Goal: Task Accomplishment & Management: Complete application form

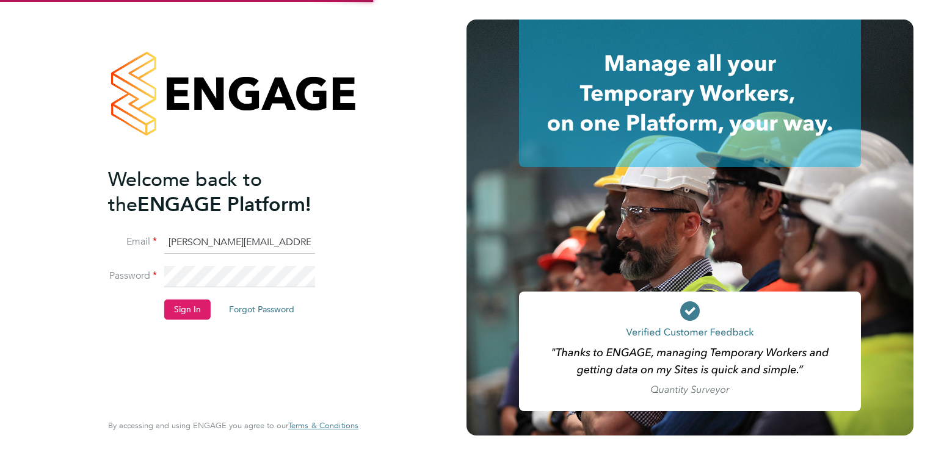
click at [189, 314] on button "Sign In" at bounding box center [187, 310] width 46 height 20
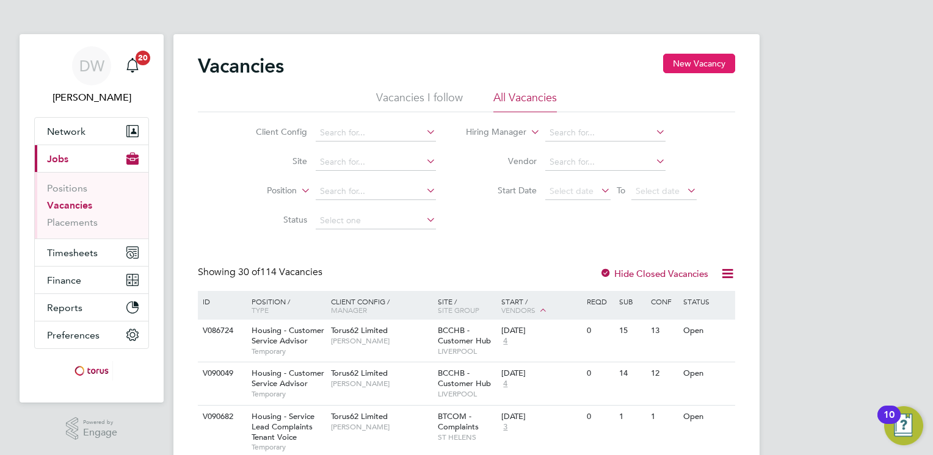
click at [699, 62] on button "New Vacancy" at bounding box center [699, 64] width 72 height 20
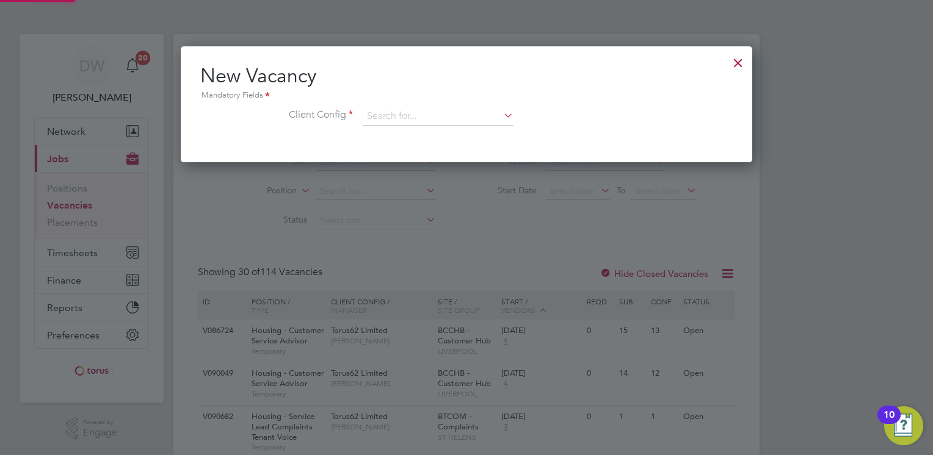
scroll to position [115, 572]
click at [391, 111] on input at bounding box center [438, 116] width 151 height 18
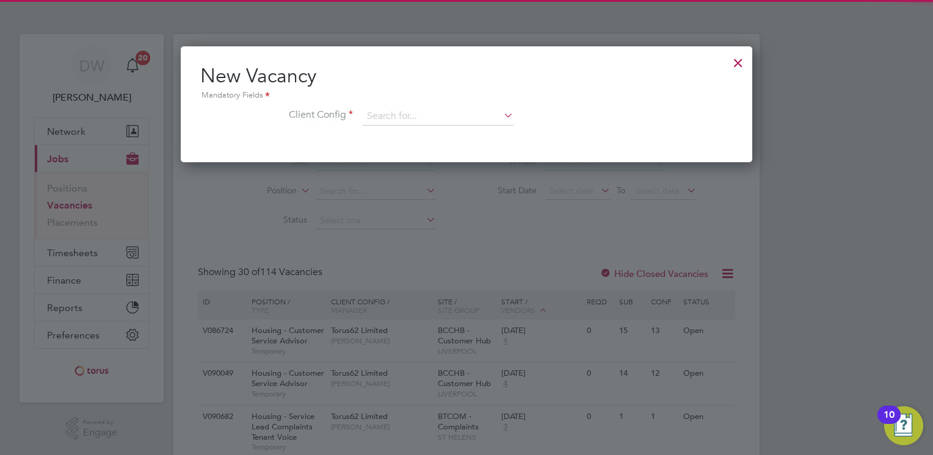
click at [400, 137] on li "Housing Maintenance Solutions Ltd" at bounding box center [438, 133] width 151 height 16
type input "Housing Maintenance Solutions Ltd"
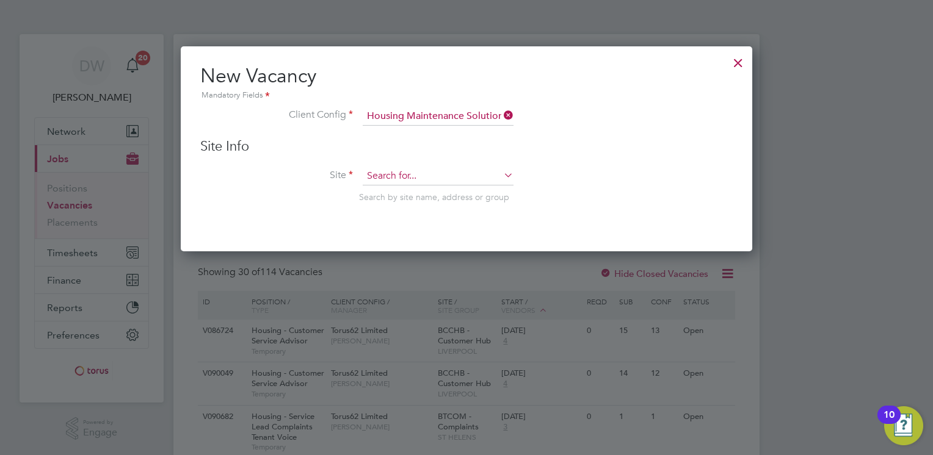
click at [403, 172] on input at bounding box center [438, 176] width 151 height 18
click at [443, 175] on input "IHRMT" at bounding box center [438, 176] width 151 height 18
click at [383, 168] on input "IHRMT" at bounding box center [438, 176] width 151 height 18
click at [408, 175] on input "IHRMT" at bounding box center [438, 176] width 151 height 18
type input "IHRMT"
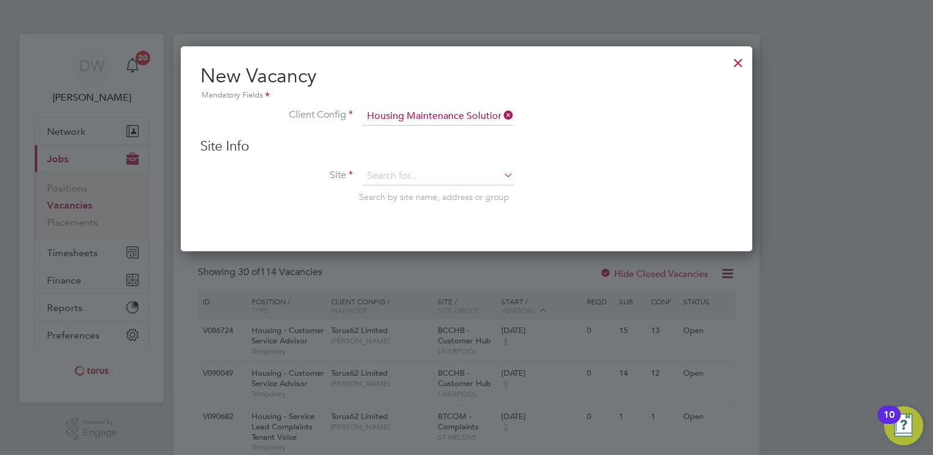
click at [735, 65] on div at bounding box center [738, 60] width 22 height 22
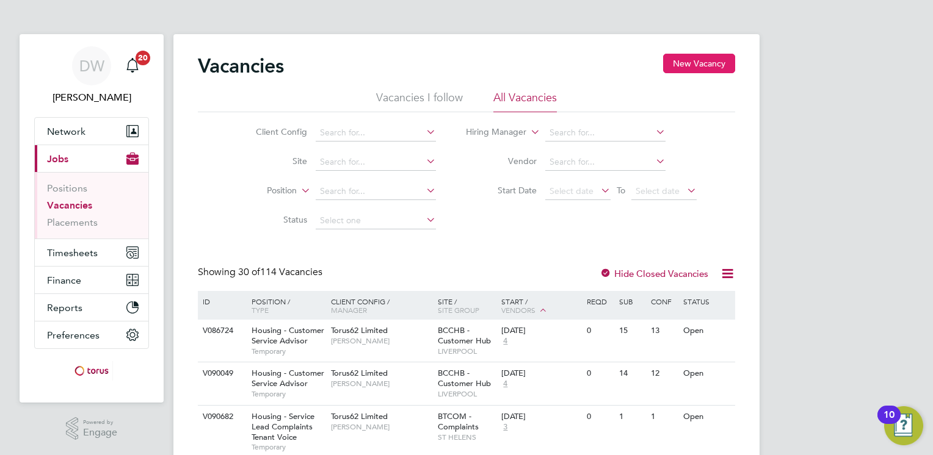
click at [706, 59] on button "New Vacancy" at bounding box center [699, 64] width 72 height 20
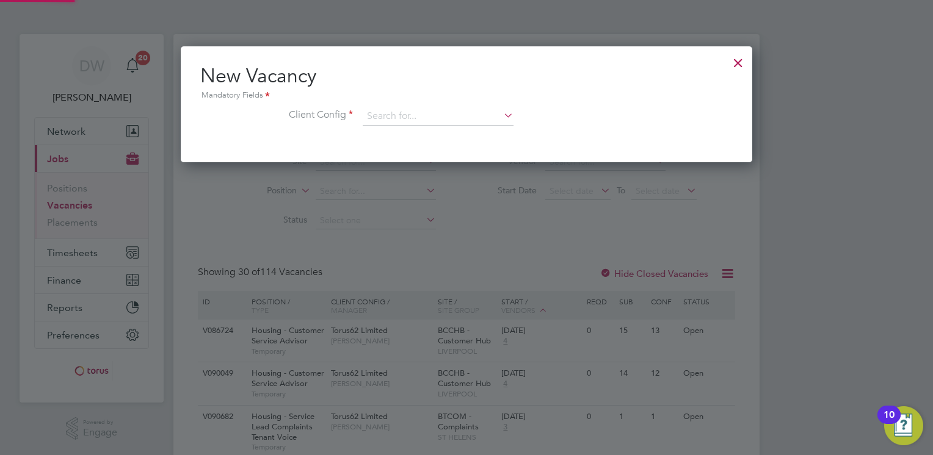
scroll to position [115, 572]
click at [396, 116] on input at bounding box center [438, 116] width 151 height 18
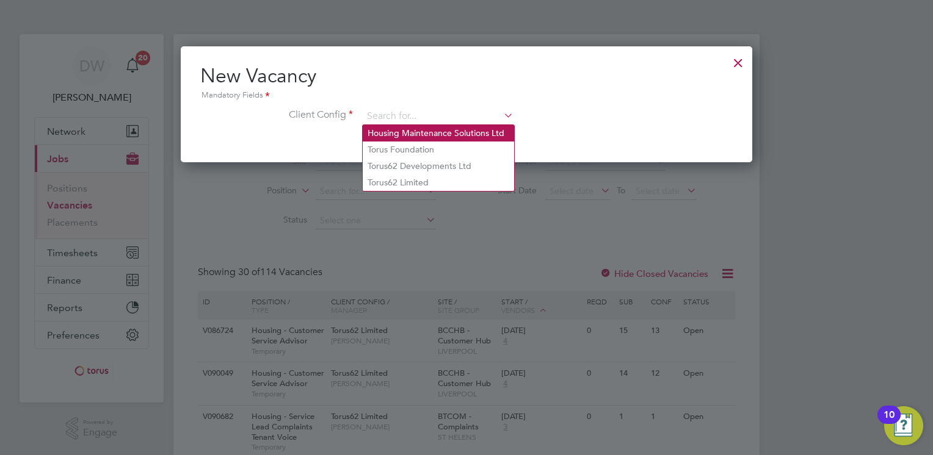
click at [422, 126] on li "Housing Maintenance Solutions Ltd" at bounding box center [438, 133] width 151 height 16
type input "Housing Maintenance Solutions Ltd"
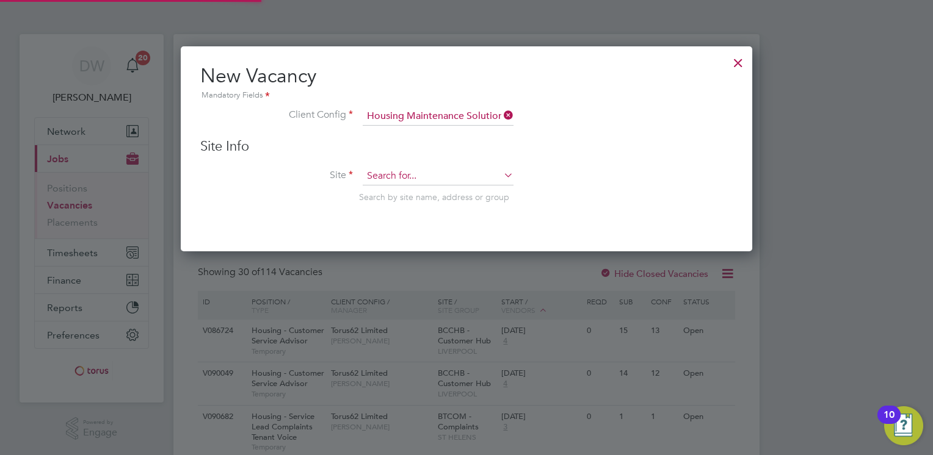
click at [388, 177] on input at bounding box center [438, 176] width 151 height 18
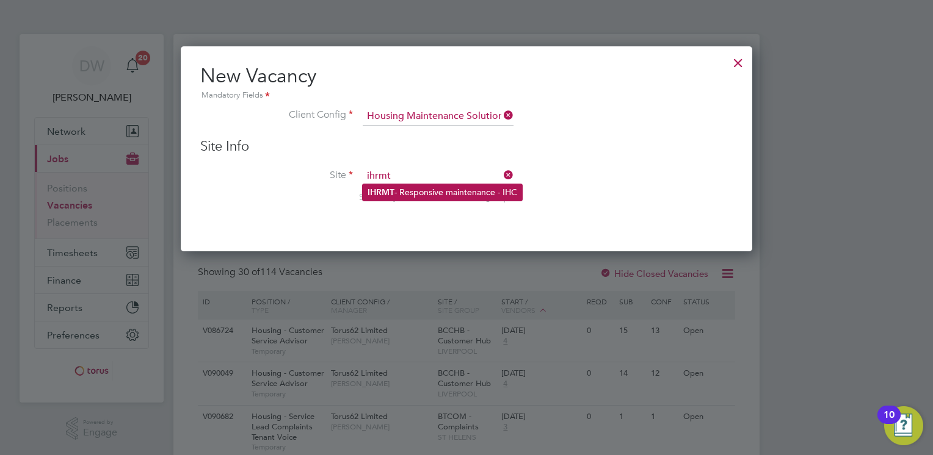
click at [397, 189] on li "IHRMT - Responsive maintenance - IHC" at bounding box center [442, 192] width 159 height 16
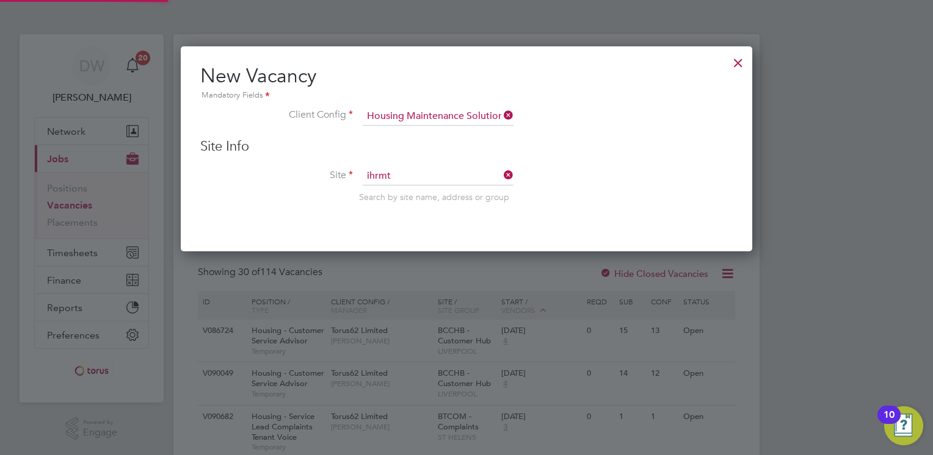
type input "IHRMT - Responsive maintenance - IHC"
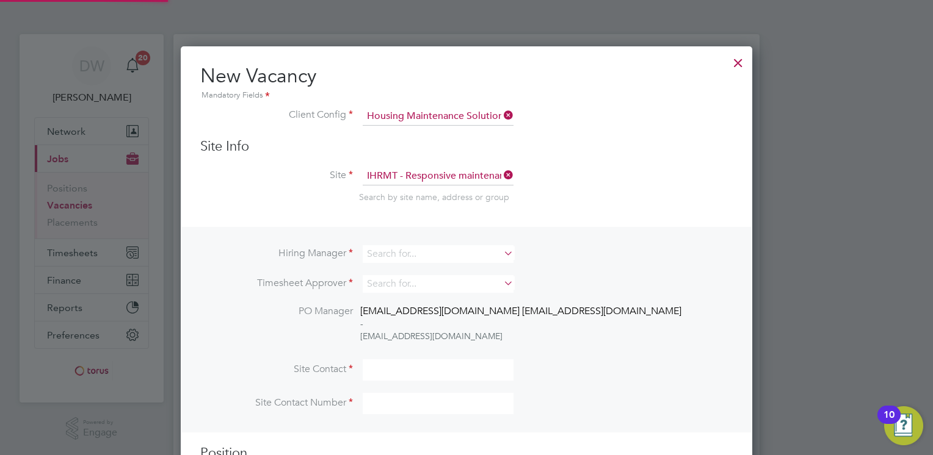
scroll to position [481, 572]
click at [425, 255] on input at bounding box center [438, 254] width 151 height 18
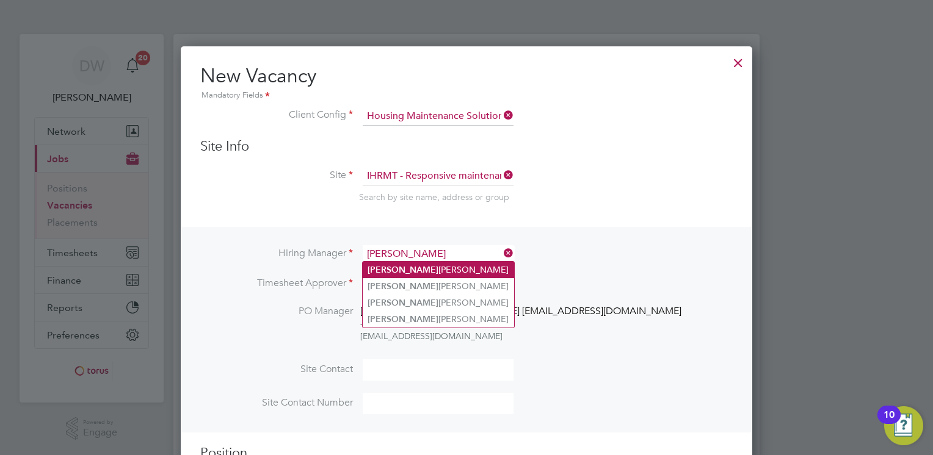
click at [399, 267] on li "[PERSON_NAME]" at bounding box center [438, 270] width 151 height 16
type input "[PERSON_NAME]"
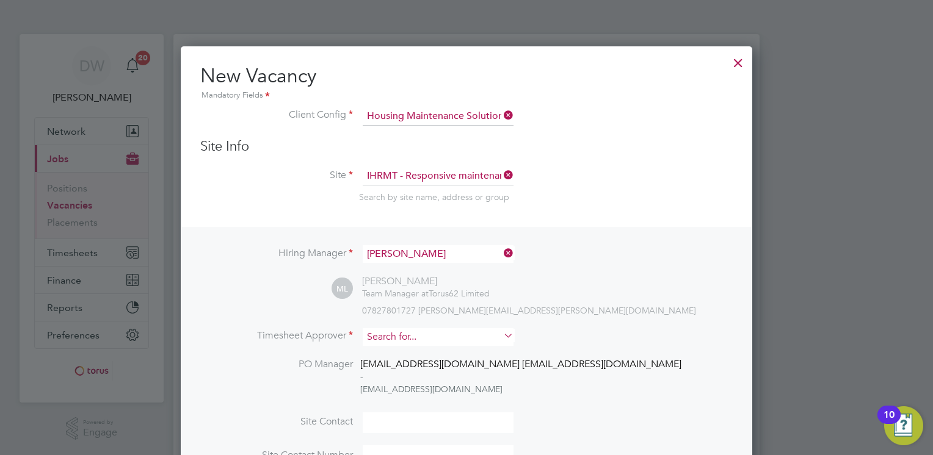
click at [392, 331] on input at bounding box center [438, 337] width 151 height 18
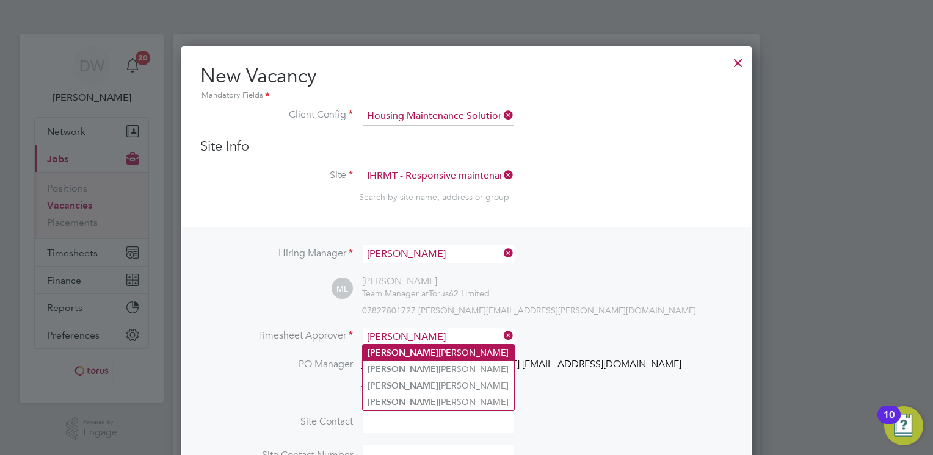
click at [399, 351] on li "[PERSON_NAME]" at bounding box center [438, 353] width 151 height 16
type input "[PERSON_NAME]"
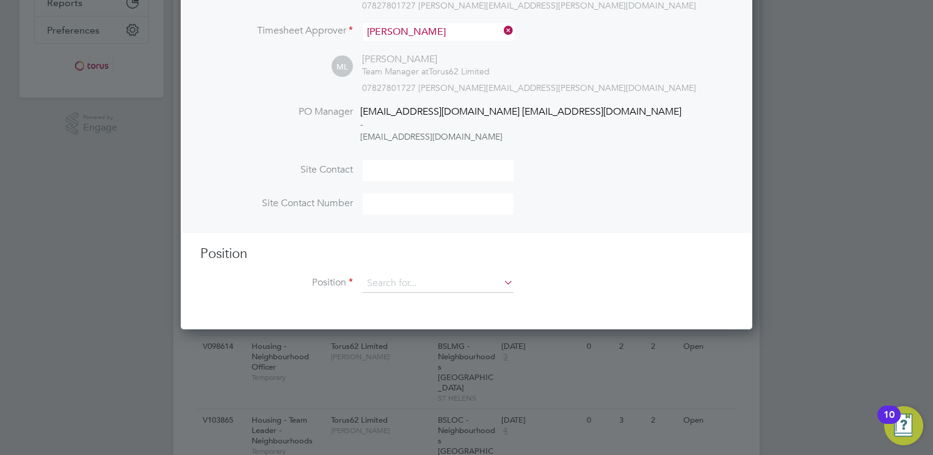
scroll to position [305, 0]
click at [386, 281] on input at bounding box center [438, 284] width 151 height 18
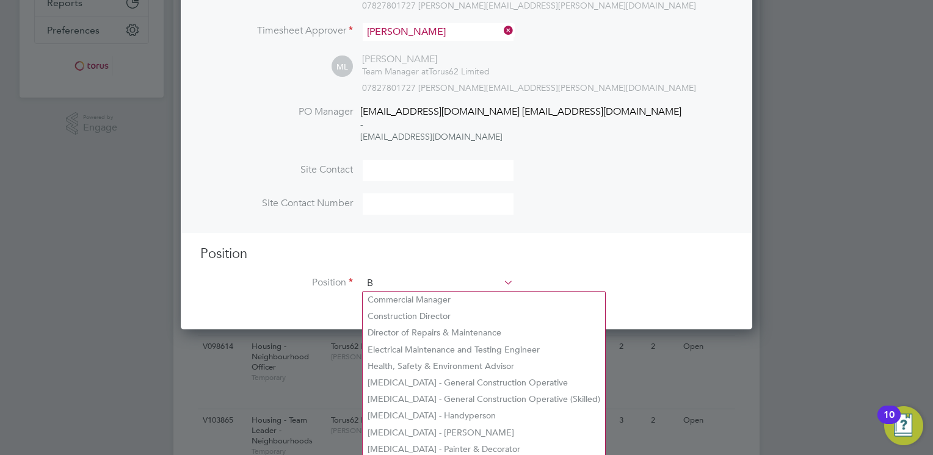
scroll to position [1752, 572]
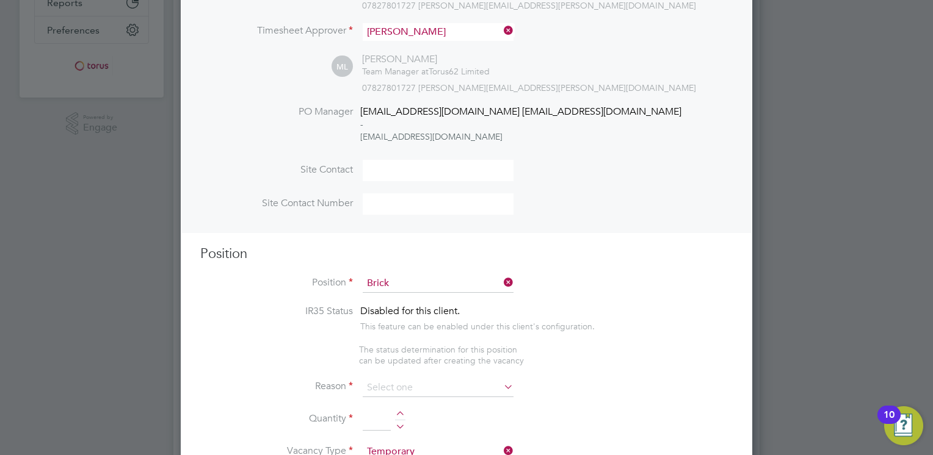
click at [441, 301] on b "Brick" at bounding box center [451, 300] width 20 height 10
type input "[MEDICAL_DATA] - Bricklayer"
type textarea "Working across various new build sites CSCS and previous experience essential."
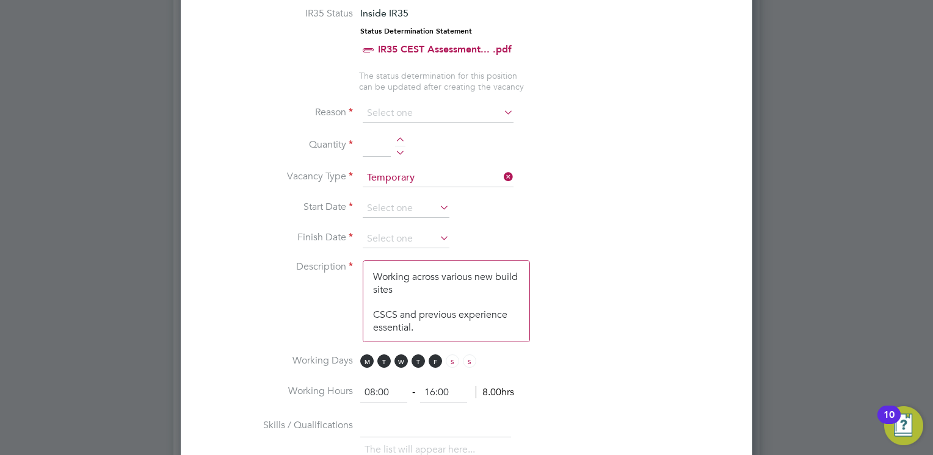
scroll to position [598, 0]
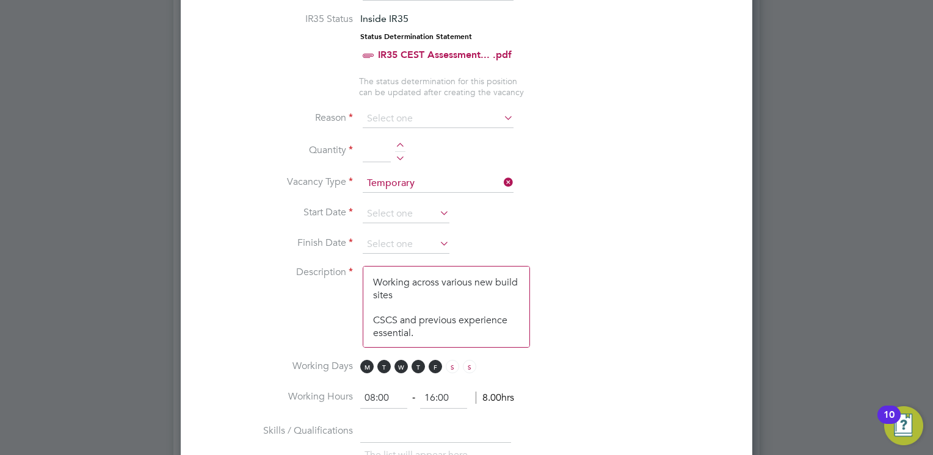
click at [400, 143] on div at bounding box center [400, 147] width 10 height 9
type input "1"
click at [403, 211] on input at bounding box center [406, 214] width 87 height 18
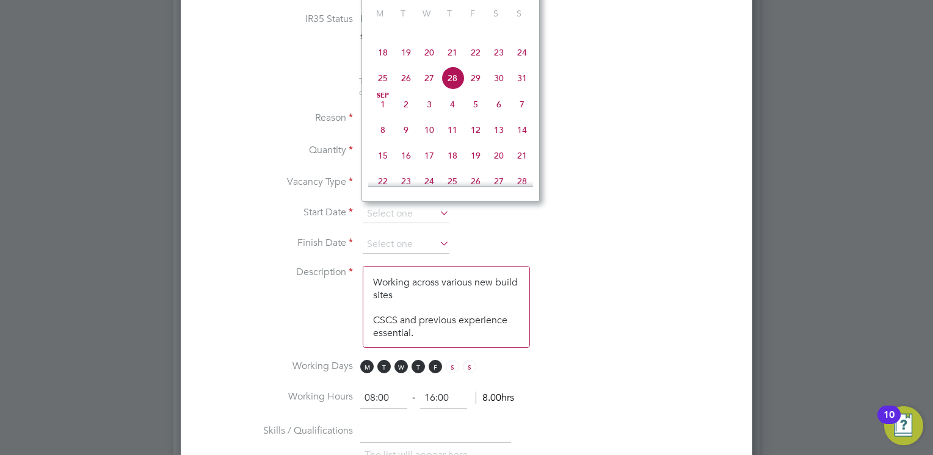
click at [452, 90] on span "28" at bounding box center [452, 78] width 23 height 23
type input "[DATE]"
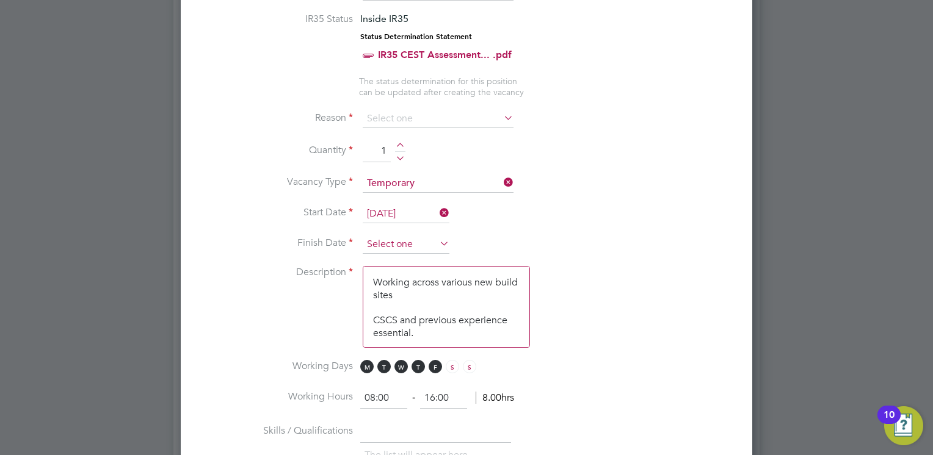
click at [396, 236] on input at bounding box center [406, 245] width 87 height 18
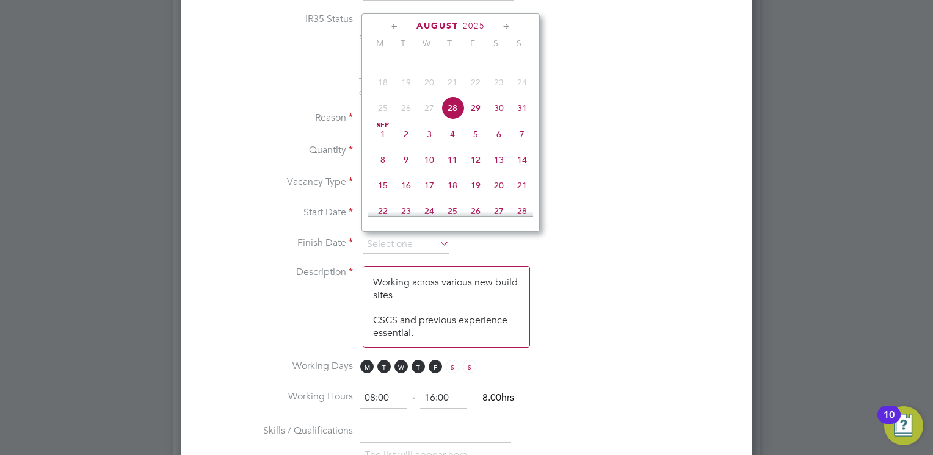
click at [505, 21] on icon at bounding box center [506, 26] width 12 height 13
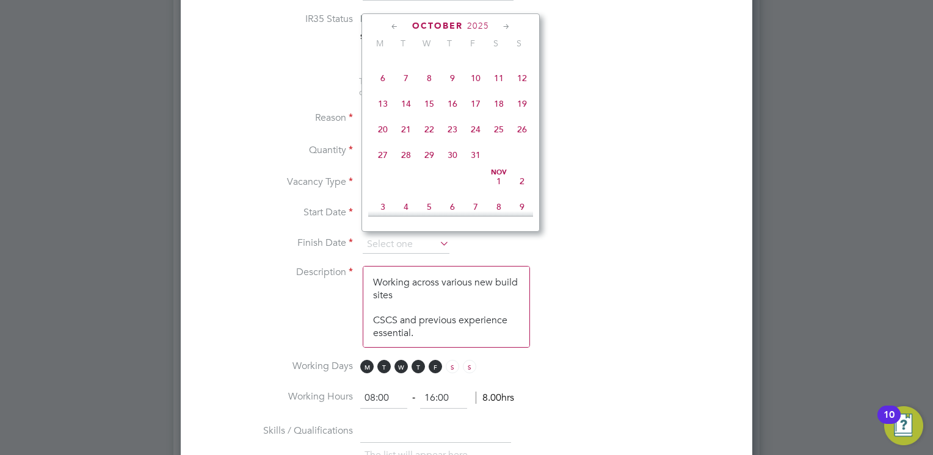
click at [472, 167] on span "31" at bounding box center [475, 154] width 23 height 23
type input "[DATE]"
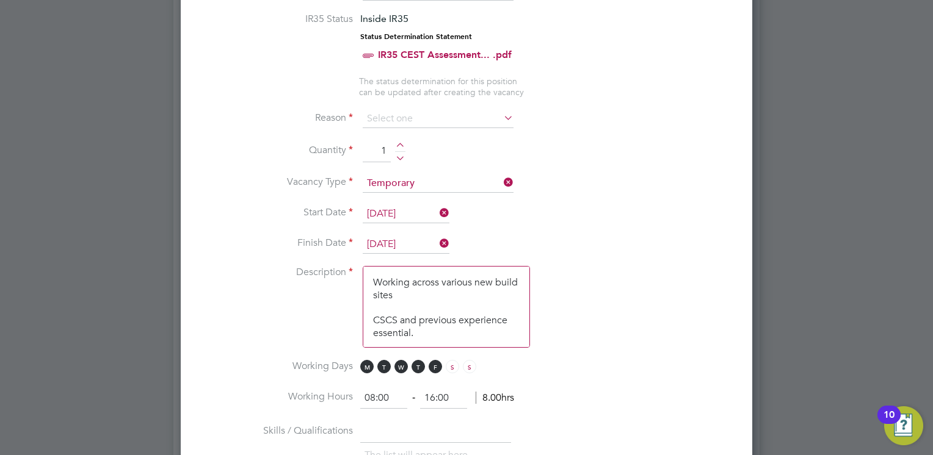
drag, startPoint x: 417, startPoint y: 332, endPoint x: 346, endPoint y: 257, distance: 103.6
click at [346, 257] on ng-container "IR35 Status Inside IR35 Status Determination Statement IR35 CEST Assessment... …" at bounding box center [466, 387] width 532 height 748
paste textarea "Loremips dolo - Sitametco: • Adipiscinge se doeiusmodt 6i Utlaboreet doloremag …"
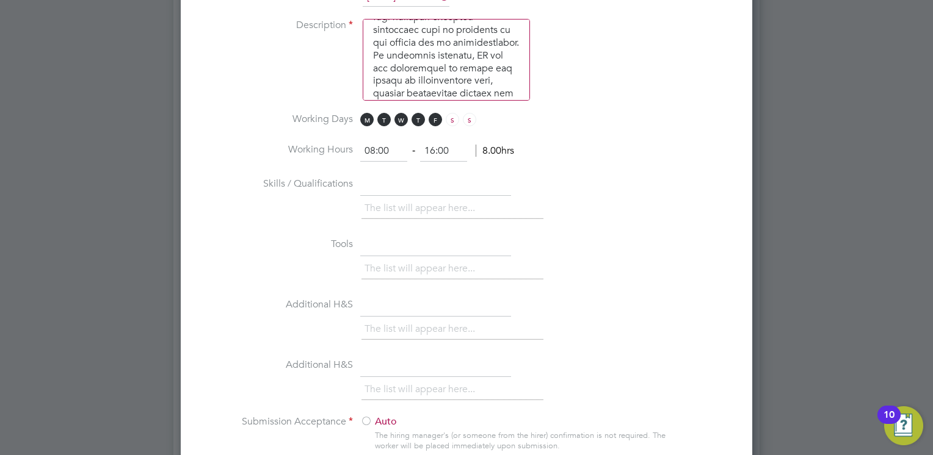
type textarea "Loremips dolo - Sitametco: • Adipiscinge se doeiusmodt 6i Utlaboreet doloremag …"
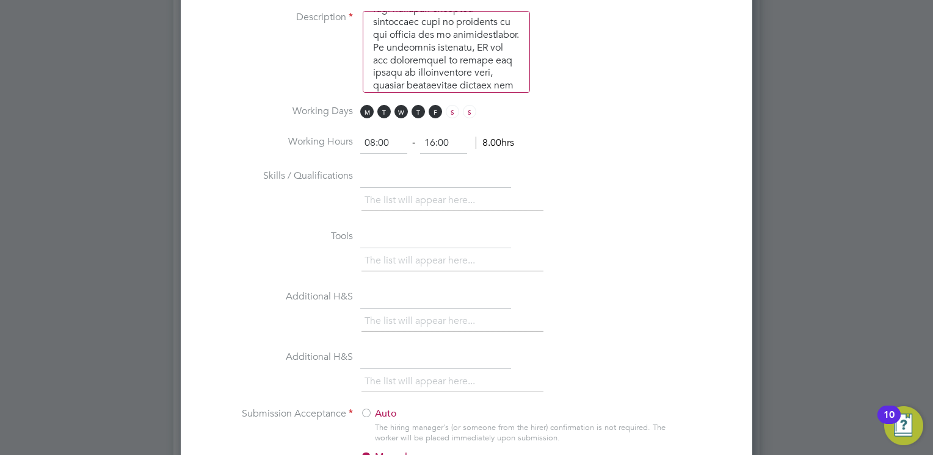
click at [396, 173] on input "text" at bounding box center [435, 177] width 151 height 22
type input "Bricklaying skills"
click at [386, 231] on input "text" at bounding box center [435, 237] width 151 height 22
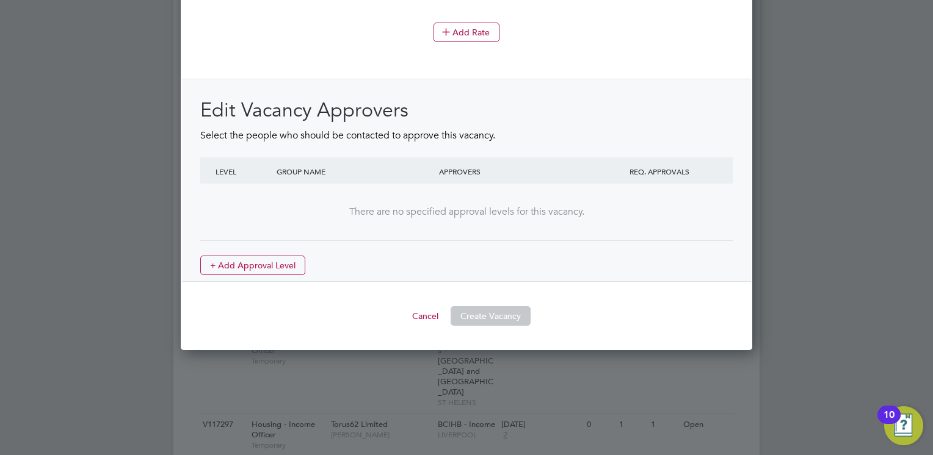
scroll to position [1487, 0]
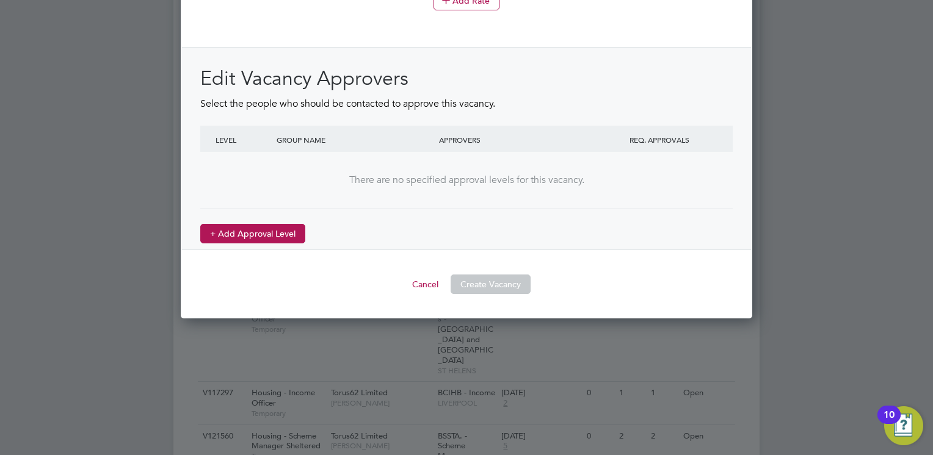
type input "Bricklaying tools"
click at [243, 230] on button "+ Add Approval Level" at bounding box center [252, 234] width 105 height 20
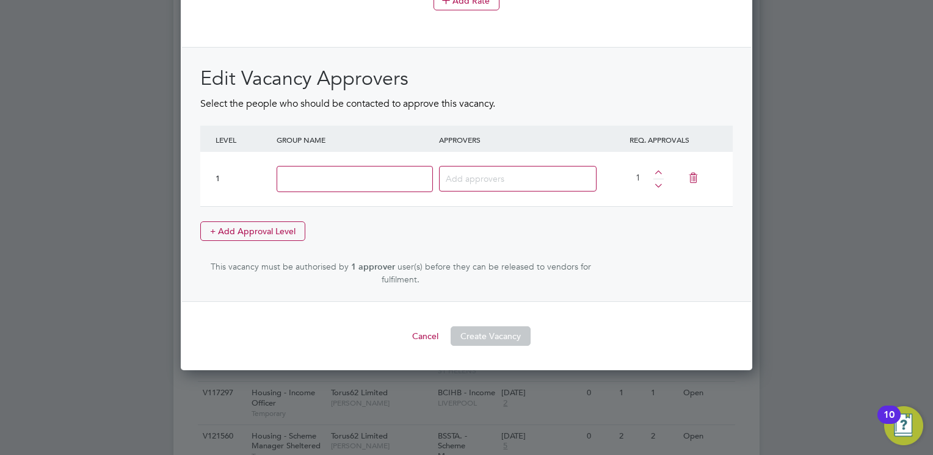
click at [356, 176] on input at bounding box center [354, 179] width 156 height 26
type input "Head of Maintenance"
click at [488, 170] on input at bounding box center [513, 178] width 135 height 16
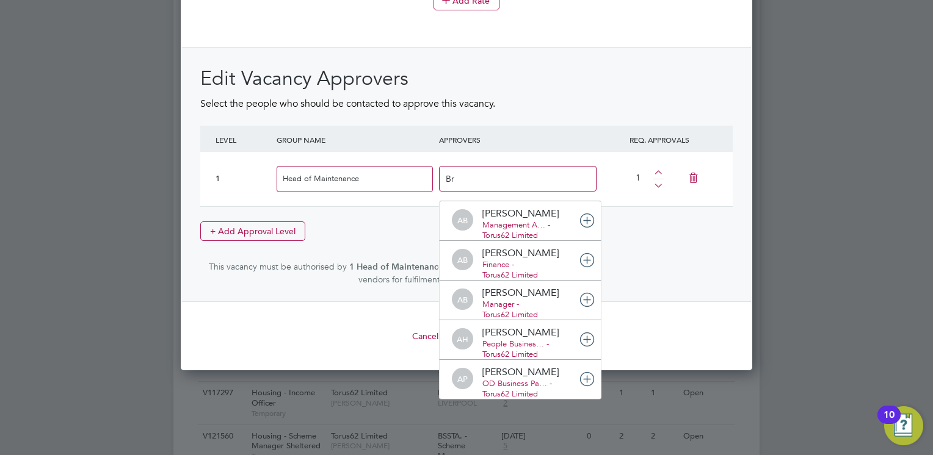
scroll to position [0, 0]
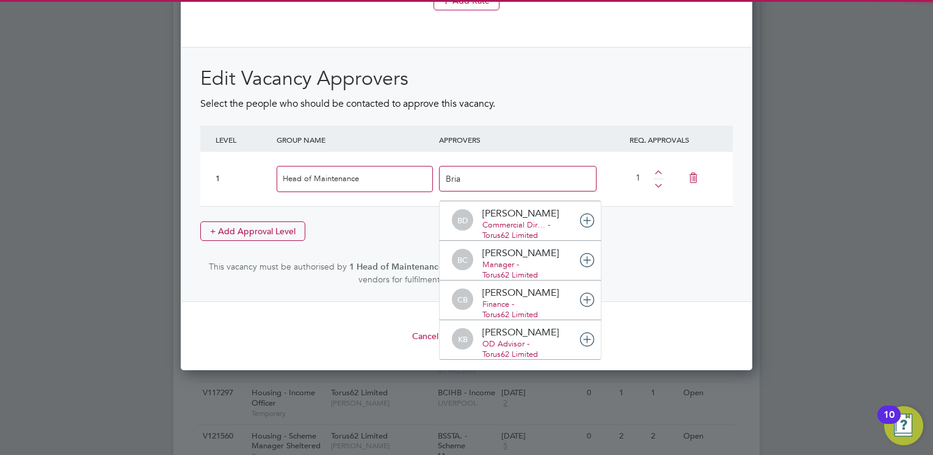
type input "[PERSON_NAME]"
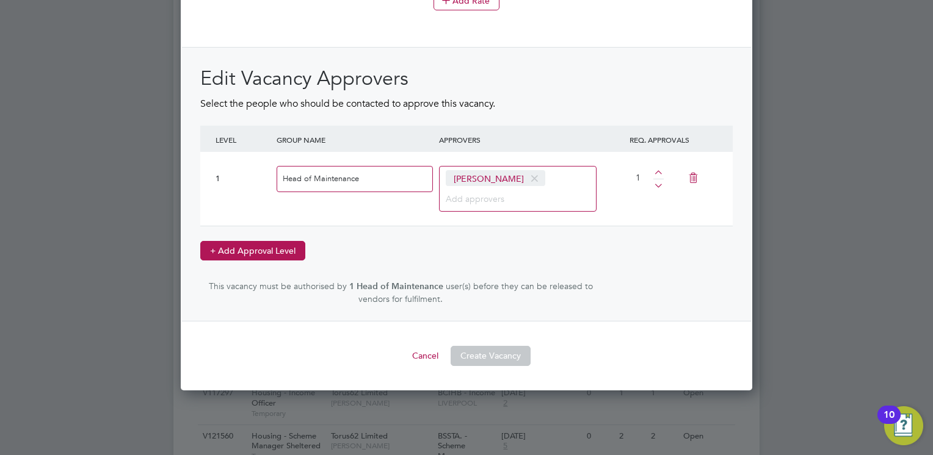
click at [266, 248] on button "+ Add Approval Level" at bounding box center [252, 251] width 105 height 20
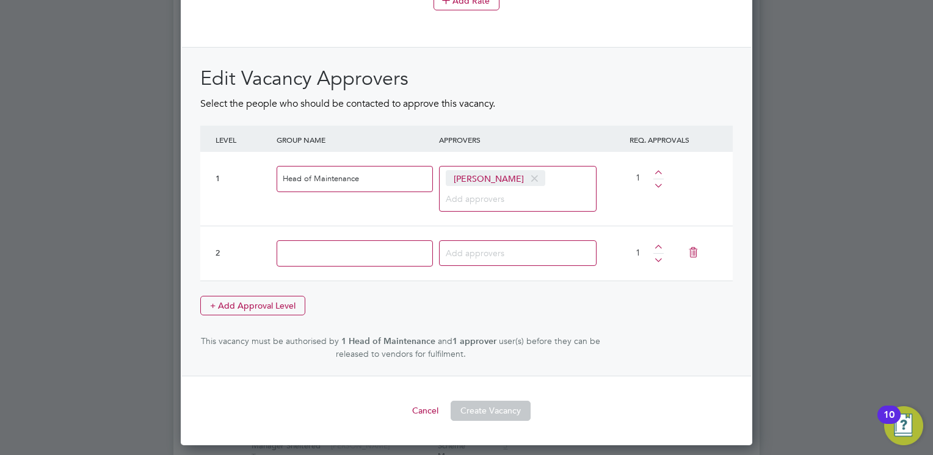
click at [323, 240] on input at bounding box center [354, 253] width 156 height 26
type input "People Services BP"
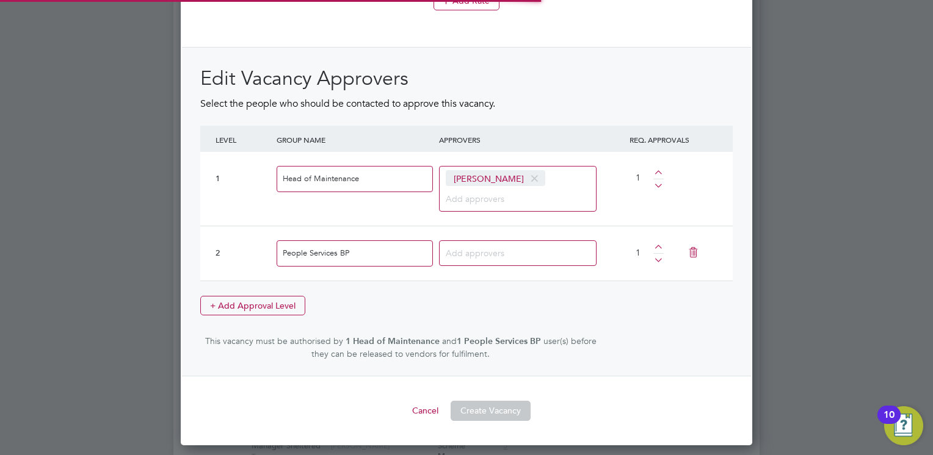
click at [505, 249] on input at bounding box center [484, 253] width 76 height 16
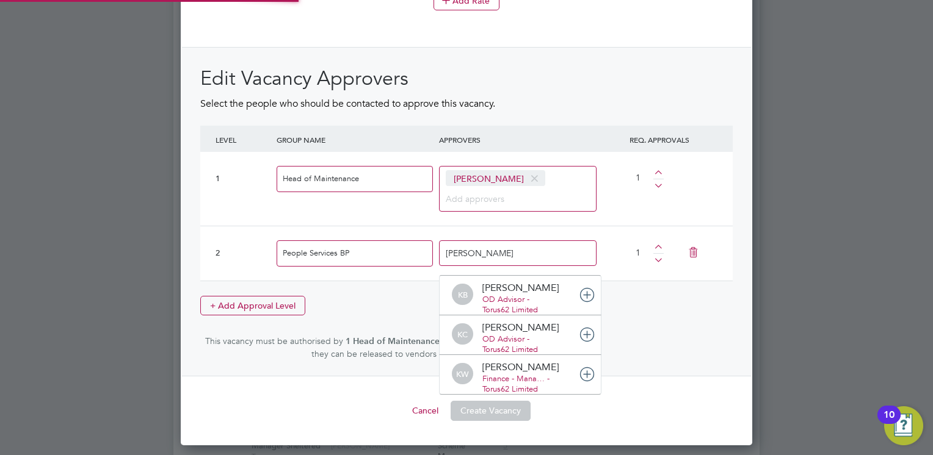
type input "Kirsty"
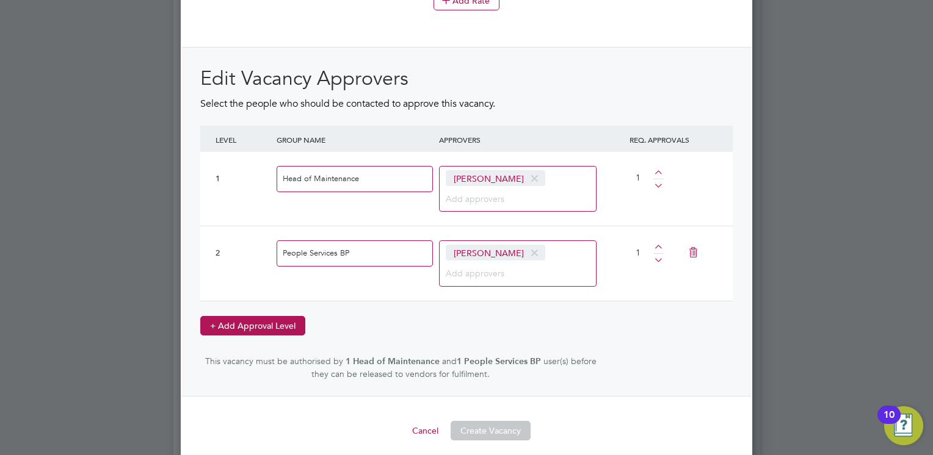
click at [272, 321] on button "+ Add Approval Level" at bounding box center [252, 326] width 105 height 20
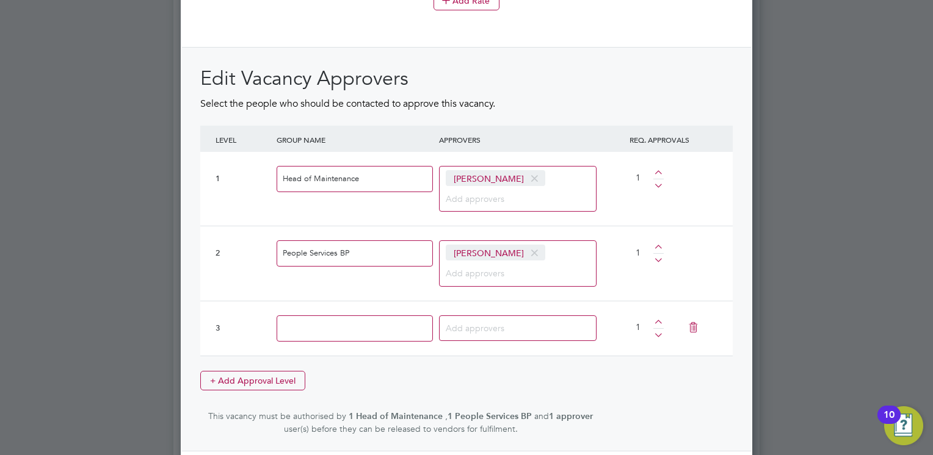
click at [298, 325] on input at bounding box center [354, 329] width 156 height 26
type input "Finance"
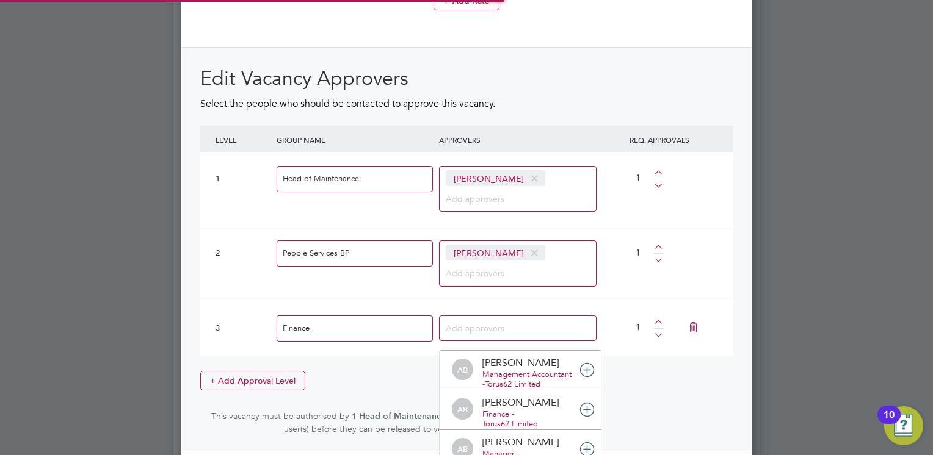
click at [515, 322] on input at bounding box center [484, 328] width 76 height 16
type input "Callum"
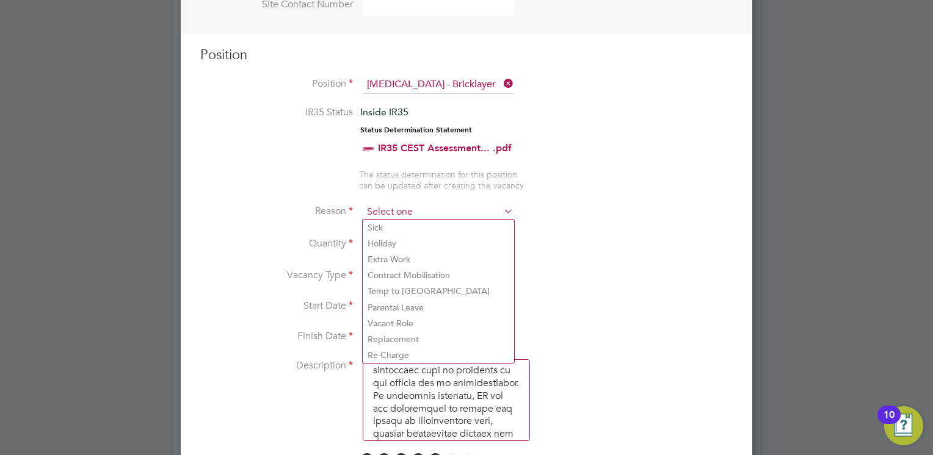
click at [410, 206] on input at bounding box center [438, 212] width 151 height 18
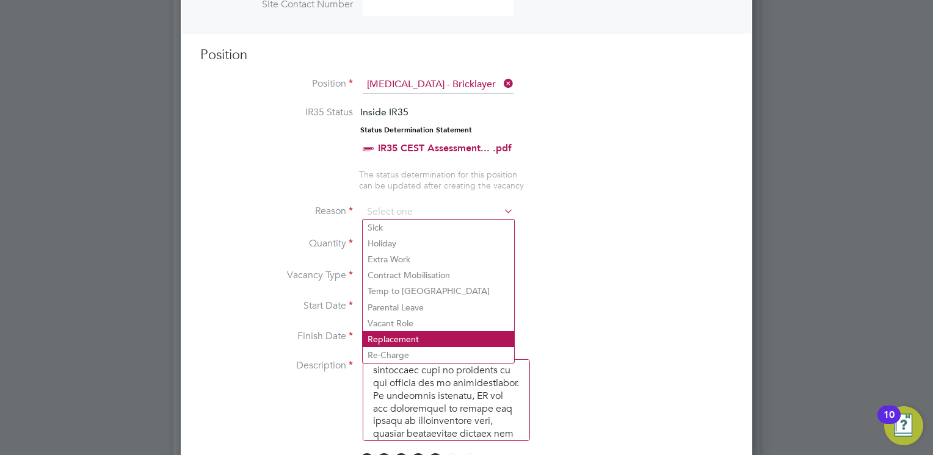
click at [426, 342] on li "Replacement" at bounding box center [438, 339] width 151 height 16
type input "Replacement"
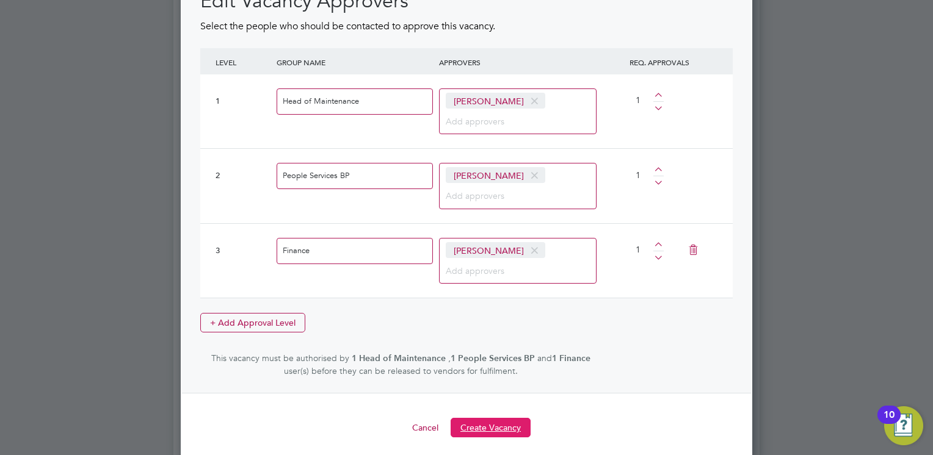
click at [491, 418] on button "Create Vacancy" at bounding box center [490, 428] width 80 height 20
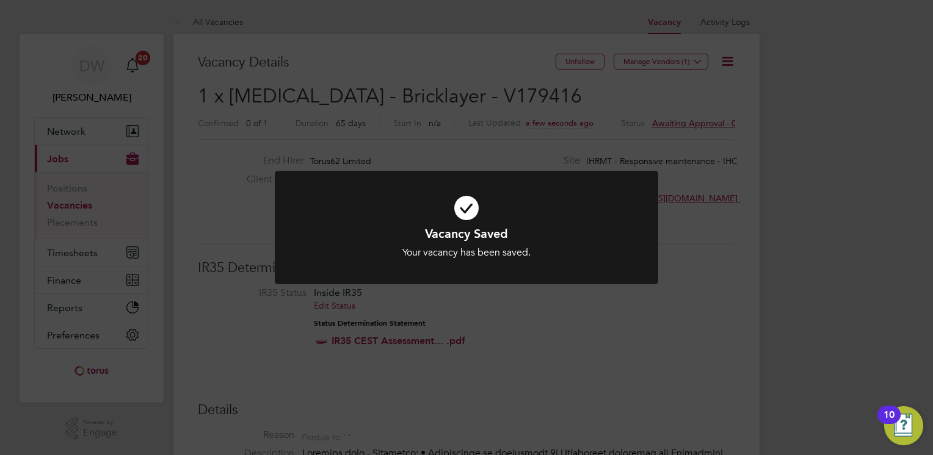
click at [655, 61] on div "Vacancy Saved Your vacancy has been saved. Cancel Okay" at bounding box center [466, 227] width 933 height 455
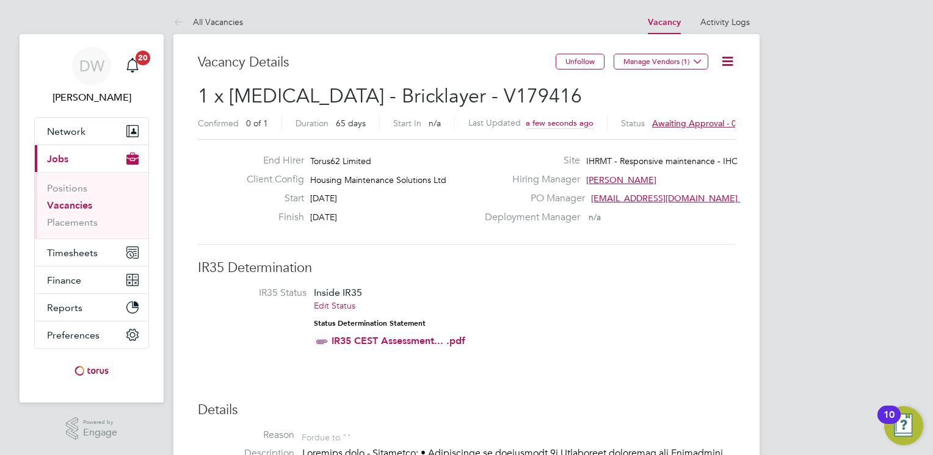
click at [655, 61] on button "Manage Vendors (1)" at bounding box center [660, 62] width 95 height 16
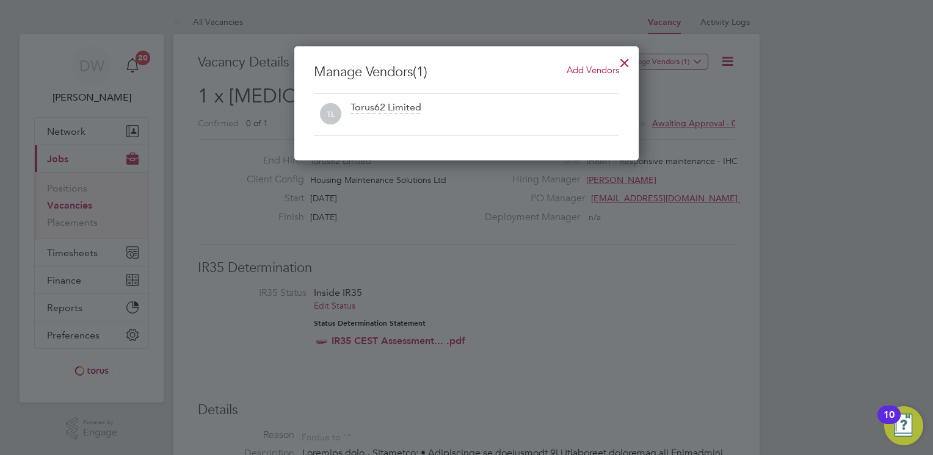
click at [596, 64] on span "Add Vendors" at bounding box center [592, 70] width 52 height 12
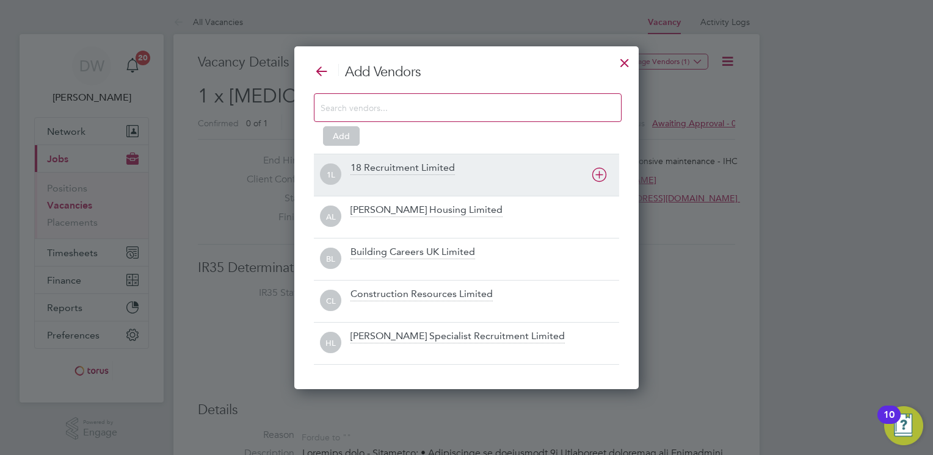
click at [530, 167] on div "18 Recruitment Limited" at bounding box center [484, 175] width 269 height 27
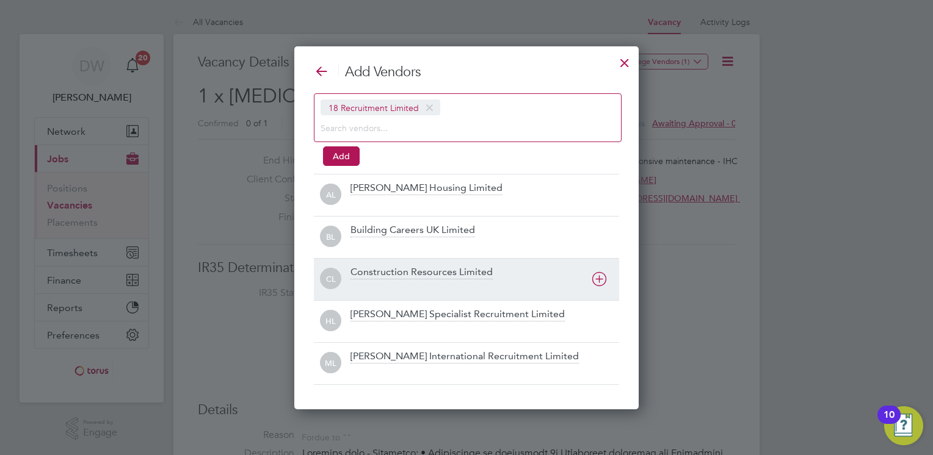
click at [549, 272] on div "Construction Resources Limited" at bounding box center [484, 279] width 269 height 27
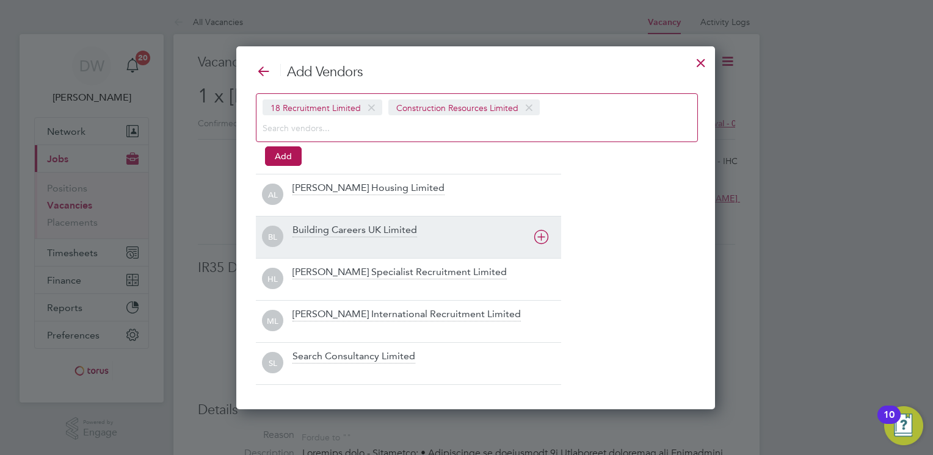
click at [490, 230] on div "Building Careers UK Limited" at bounding box center [426, 237] width 269 height 27
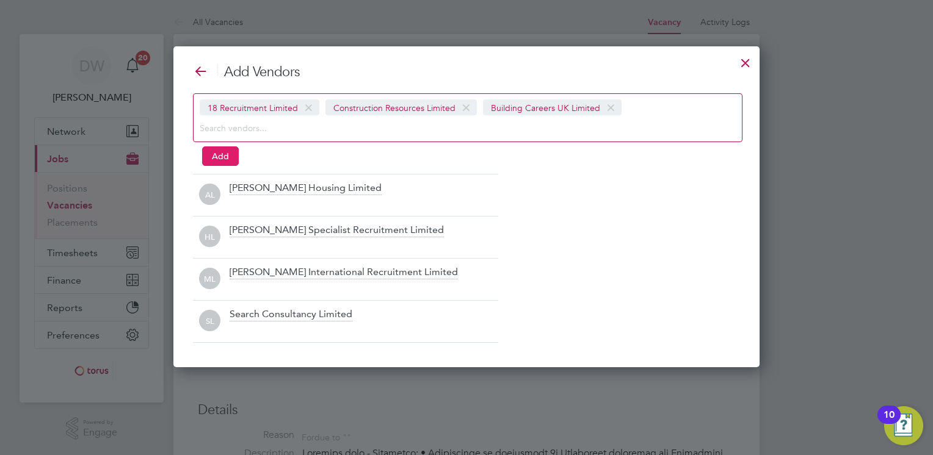
click at [217, 157] on button "Add" at bounding box center [220, 156] width 37 height 20
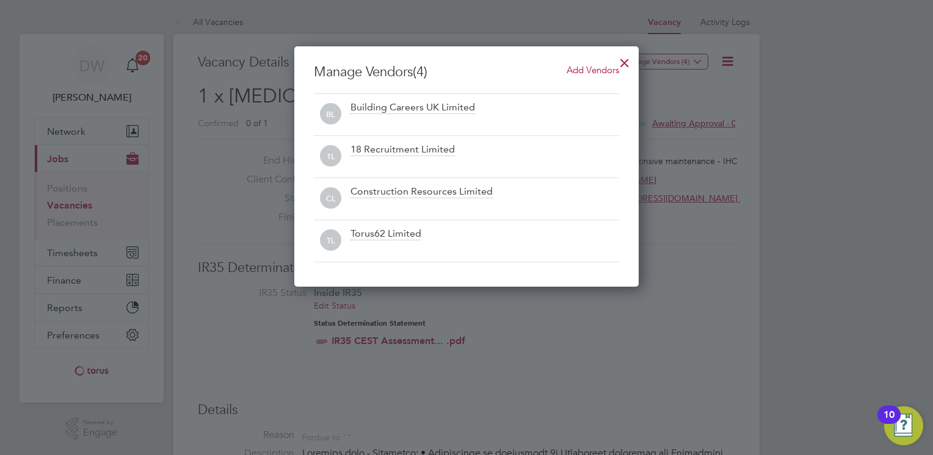
click at [623, 61] on div at bounding box center [624, 60] width 22 height 22
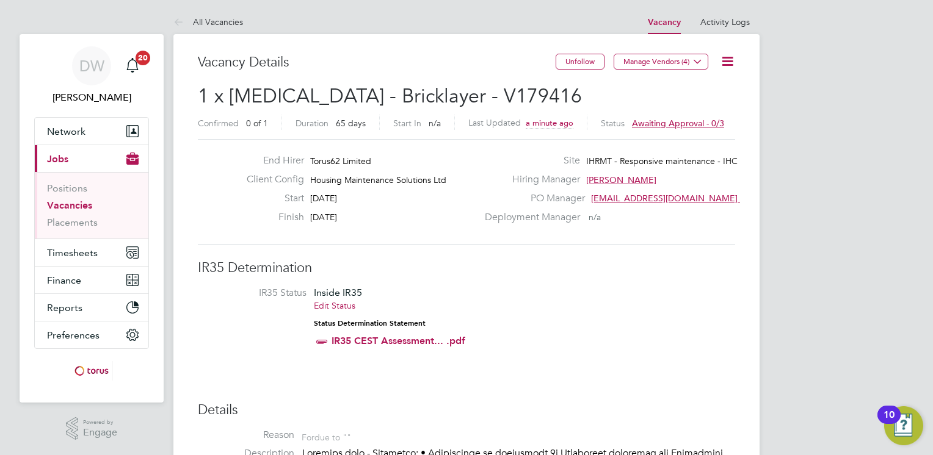
click at [60, 204] on link "Vacancies" at bounding box center [69, 206] width 45 height 12
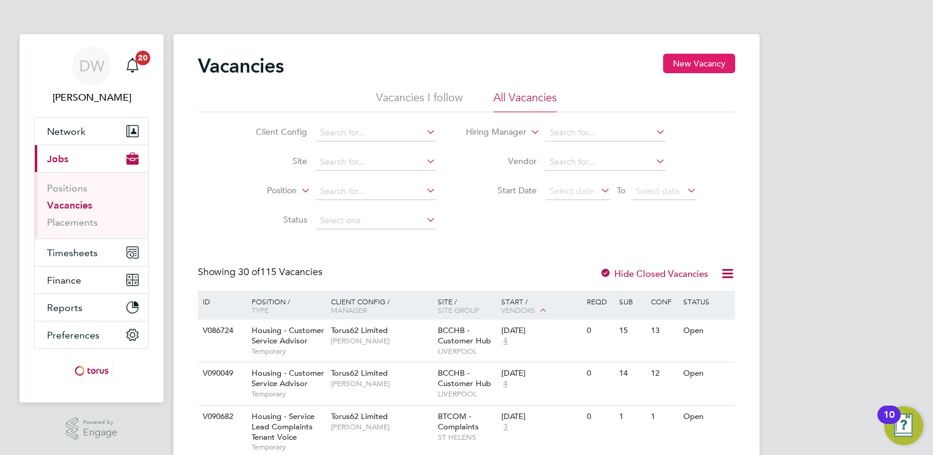
click at [701, 63] on button "New Vacancy" at bounding box center [699, 64] width 72 height 20
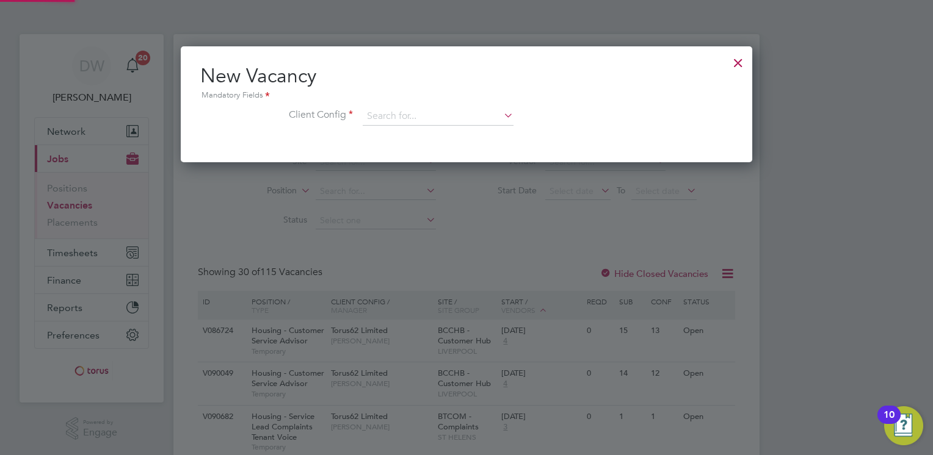
scroll to position [115, 572]
click at [403, 118] on input at bounding box center [438, 116] width 151 height 18
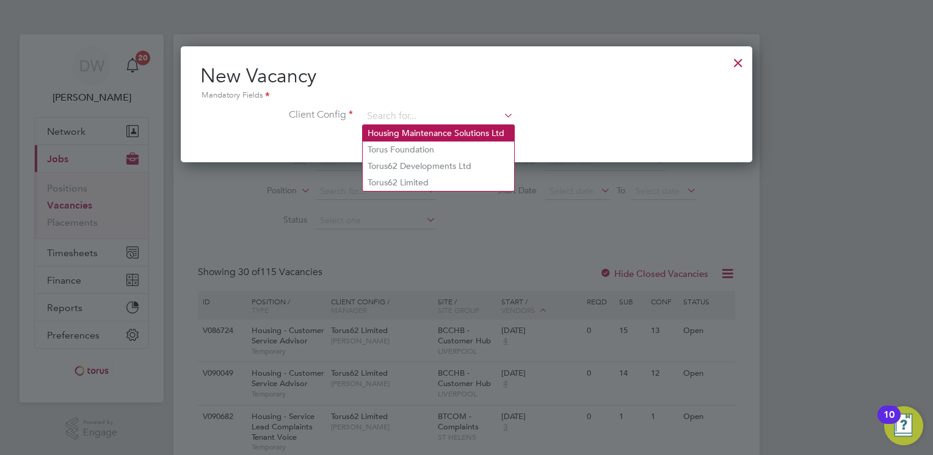
click at [405, 135] on li "Housing Maintenance Solutions Ltd" at bounding box center [438, 133] width 151 height 16
type input "Housing Maintenance Solutions Ltd"
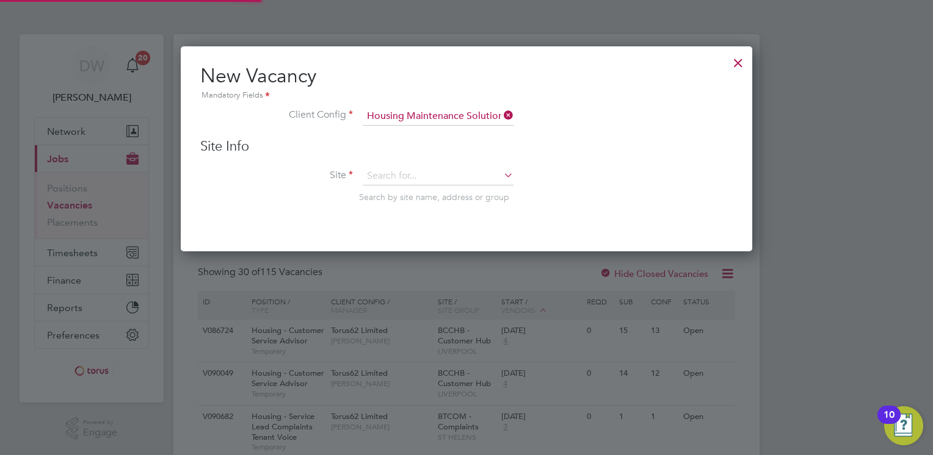
scroll to position [205, 572]
click at [398, 168] on input at bounding box center [438, 176] width 151 height 18
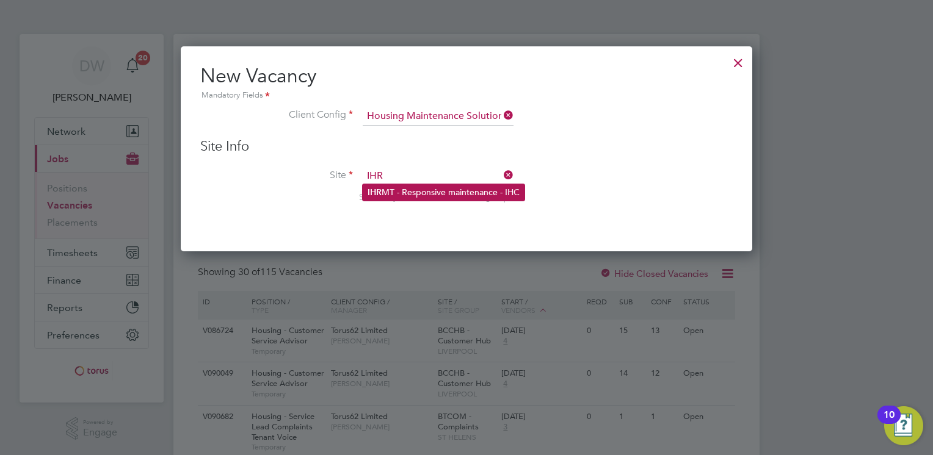
click at [420, 188] on li "IHR MT - Responsive maintenance - IHC" at bounding box center [444, 192] width 162 height 16
type input "IHRMT - Responsive maintenance - IHC"
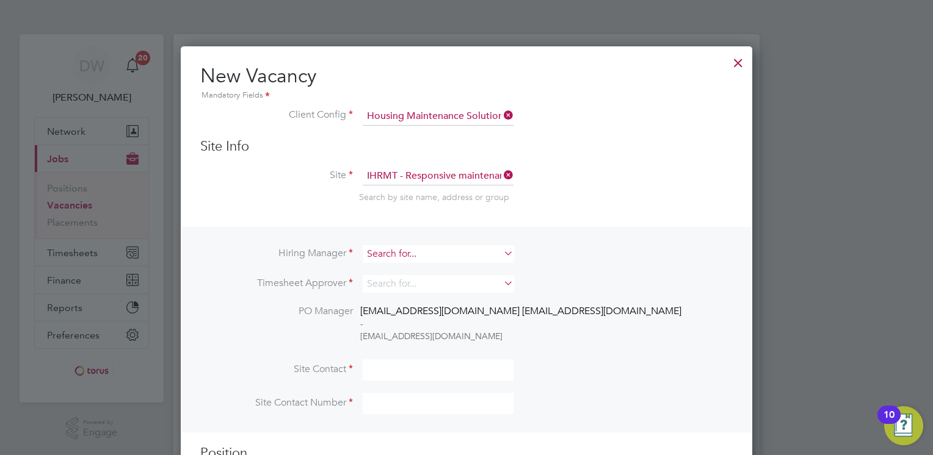
click at [417, 253] on input at bounding box center [438, 254] width 151 height 18
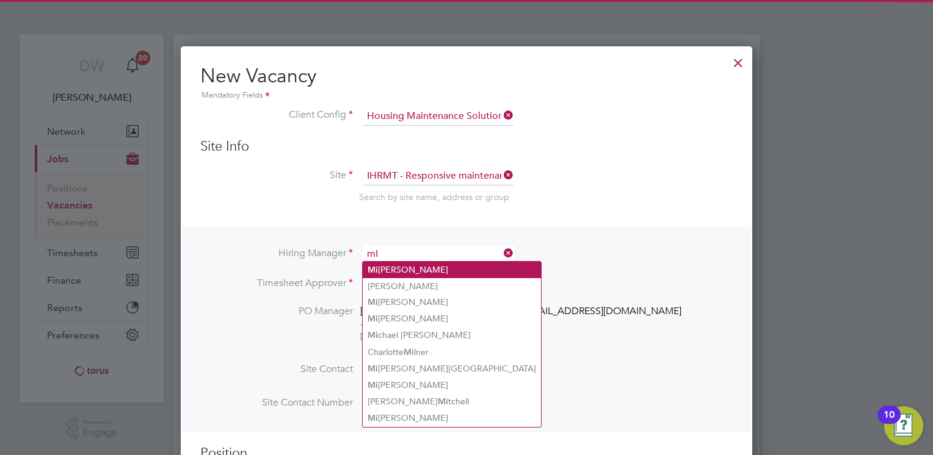
click at [398, 269] on li "Mi [PERSON_NAME]" at bounding box center [452, 270] width 178 height 16
type input "[PERSON_NAME]"
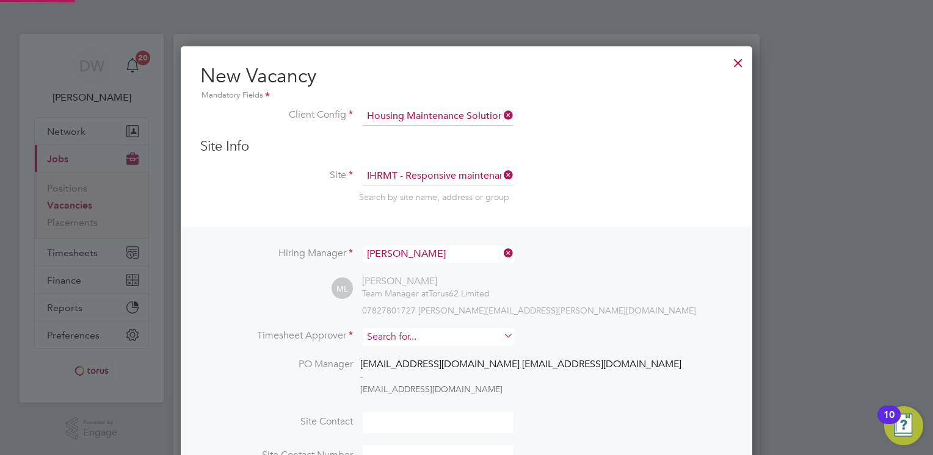
click at [403, 338] on input at bounding box center [438, 337] width 151 height 18
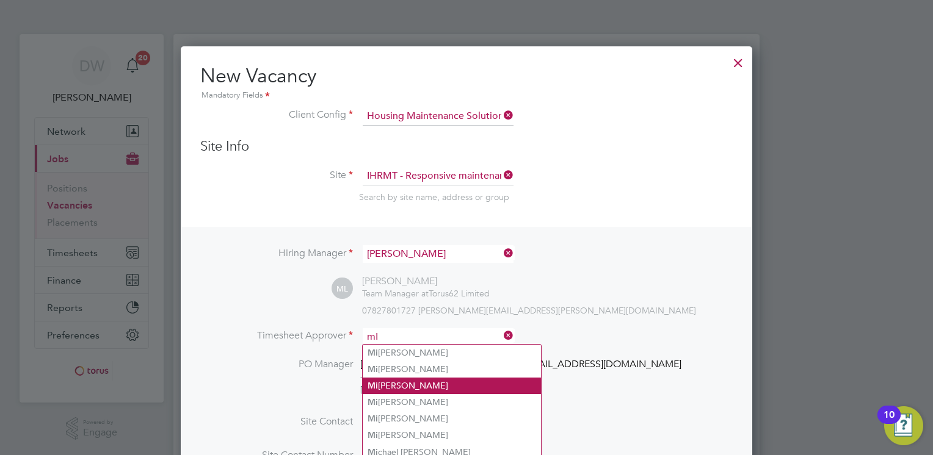
click at [442, 386] on li "Mi [PERSON_NAME]" at bounding box center [452, 386] width 178 height 16
type input "[PERSON_NAME]"
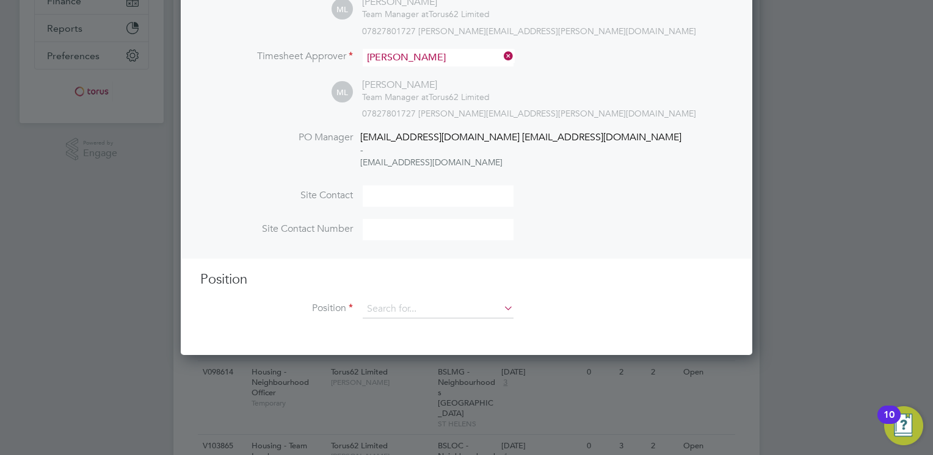
scroll to position [283, 0]
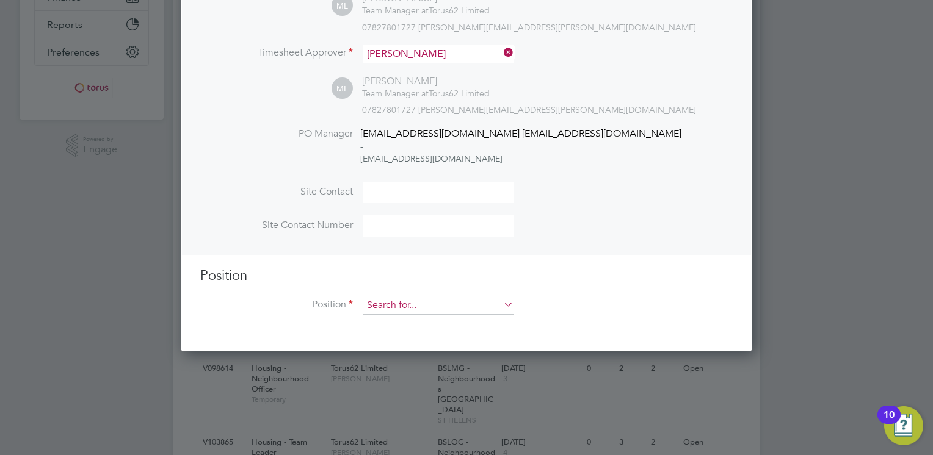
click at [419, 303] on input at bounding box center [438, 306] width 151 height 18
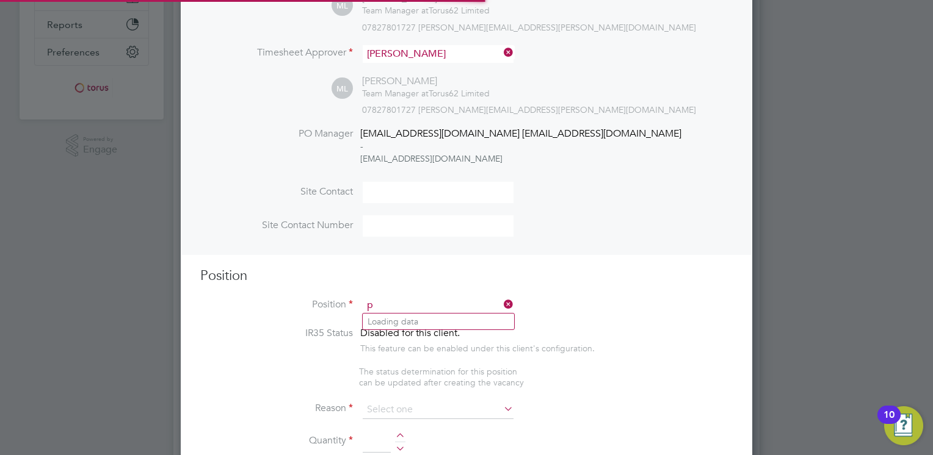
scroll to position [1752, 572]
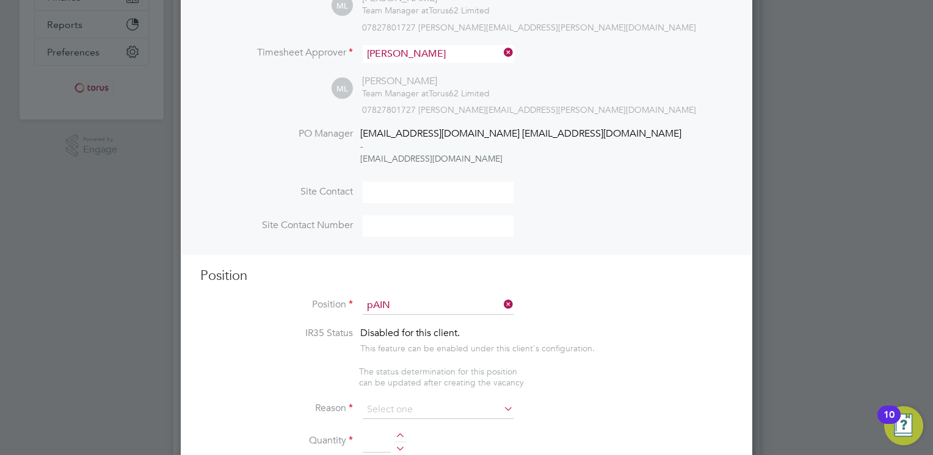
click at [410, 316] on li "[MEDICAL_DATA] - Pain ter & Decorator" at bounding box center [444, 322] width 162 height 16
type input "[MEDICAL_DATA] - Painter & Decorator"
type textarea "Preparing and painting external properties"
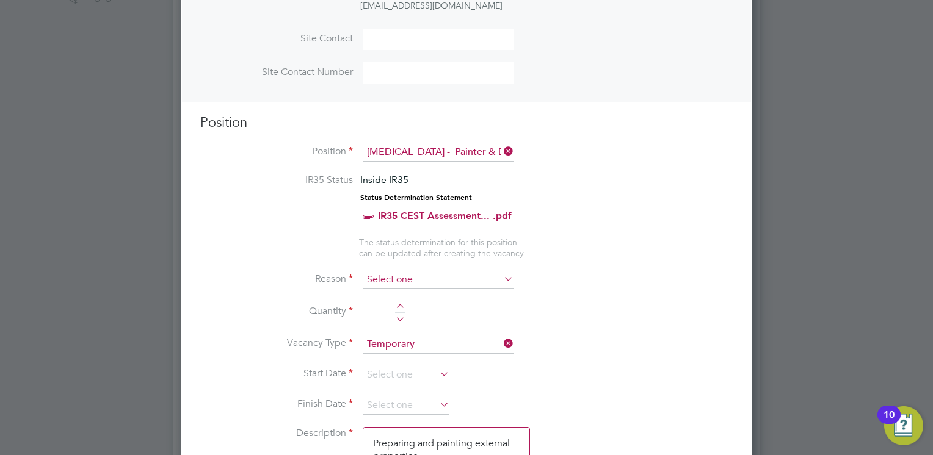
scroll to position [437, 0]
click at [435, 272] on input at bounding box center [438, 279] width 151 height 18
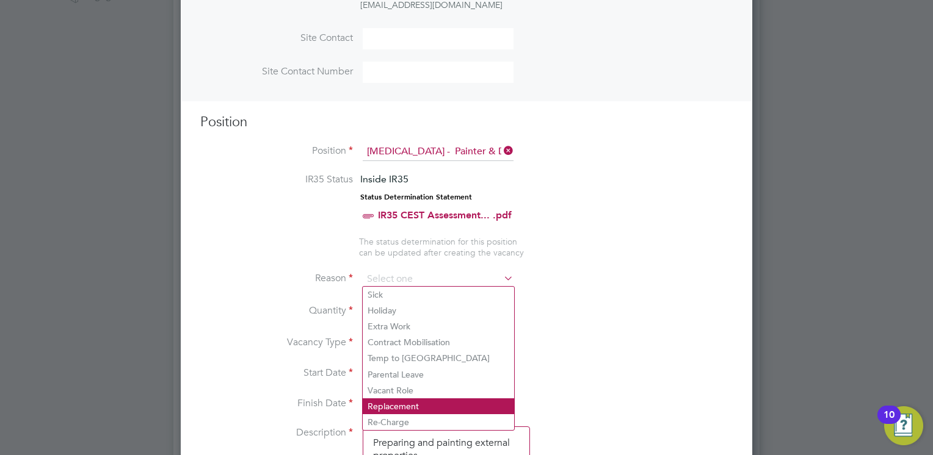
click at [410, 404] on li "Replacement" at bounding box center [438, 407] width 151 height 16
type input "Replacement"
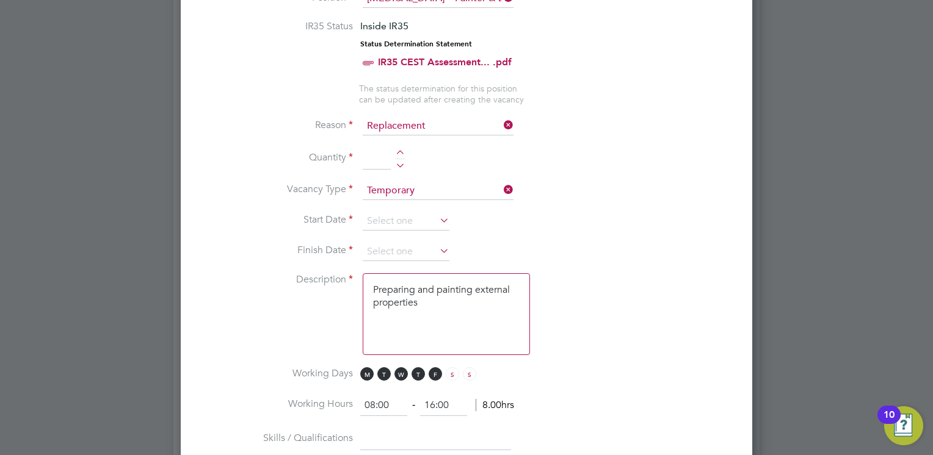
scroll to position [590, 0]
click at [400, 151] on div at bounding box center [400, 155] width 10 height 9
type input "1"
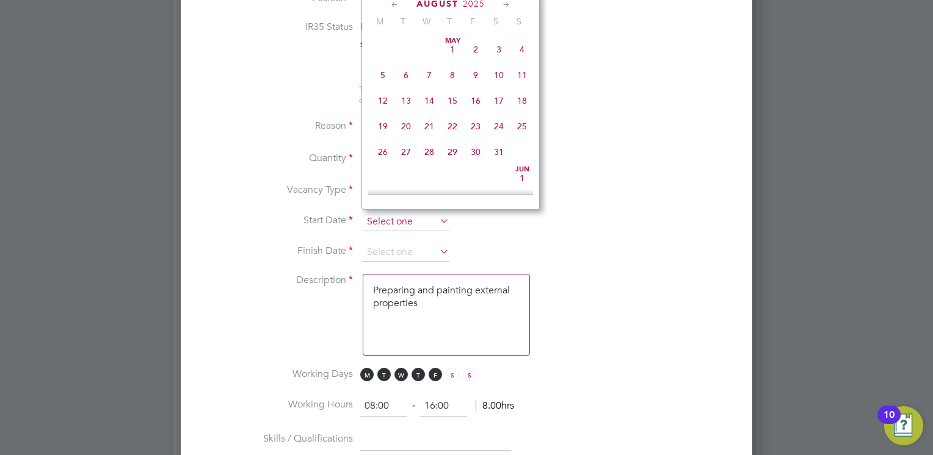
click at [398, 216] on input at bounding box center [406, 222] width 87 height 18
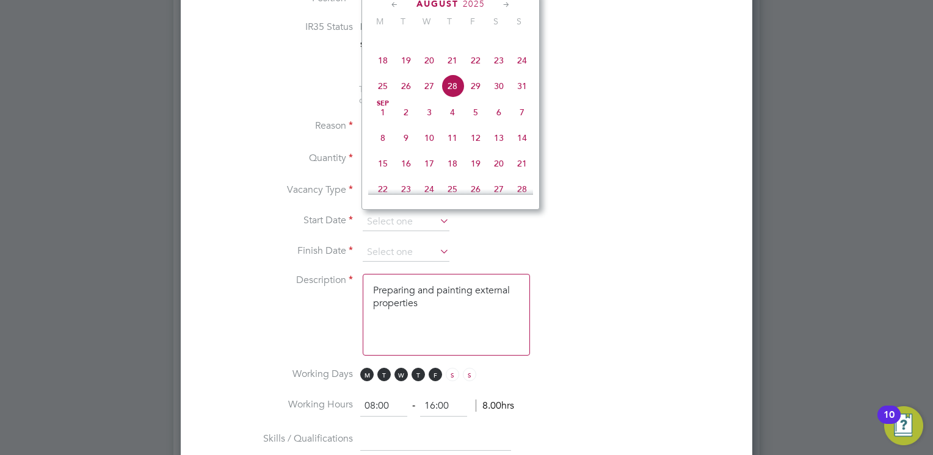
click at [449, 95] on span "28" at bounding box center [452, 85] width 23 height 23
type input "[DATE]"
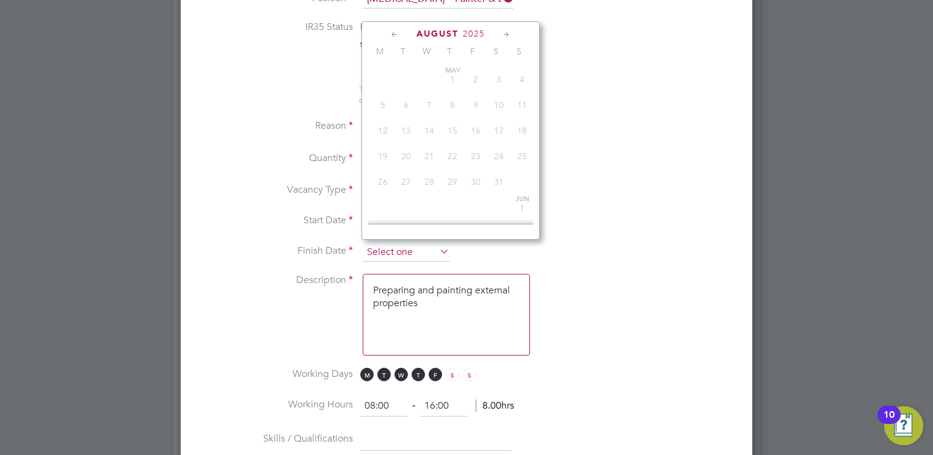
click at [396, 244] on input at bounding box center [406, 253] width 87 height 18
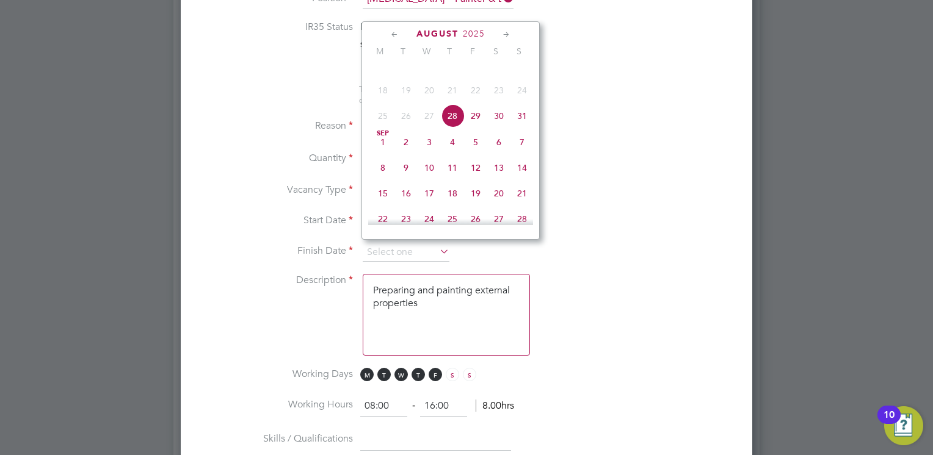
click at [504, 34] on icon at bounding box center [506, 34] width 12 height 13
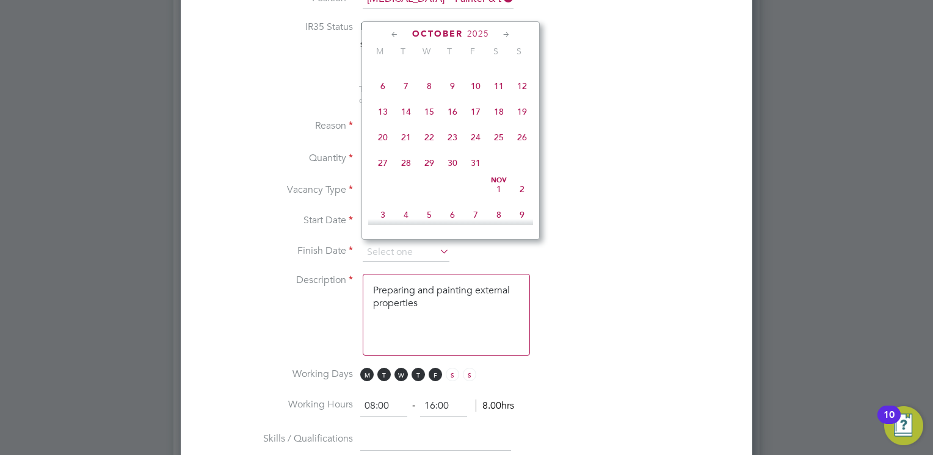
click at [472, 175] on span "31" at bounding box center [475, 162] width 23 height 23
type input "[DATE]"
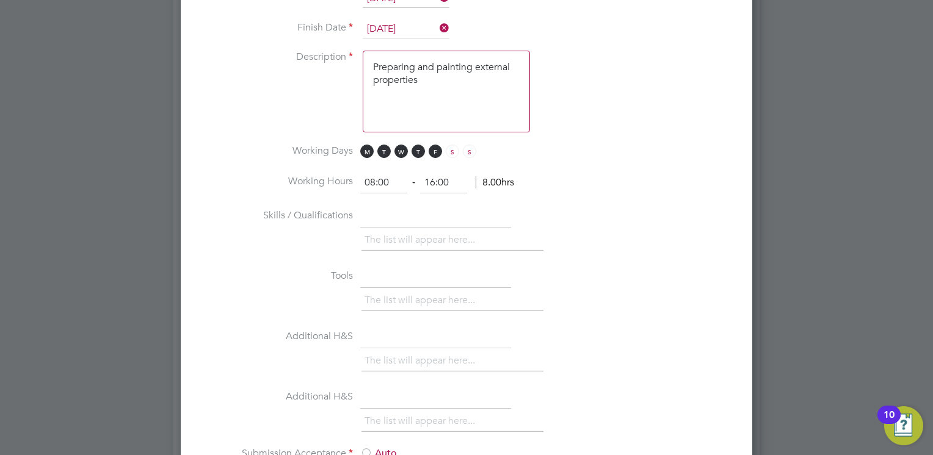
scroll to position [825, 0]
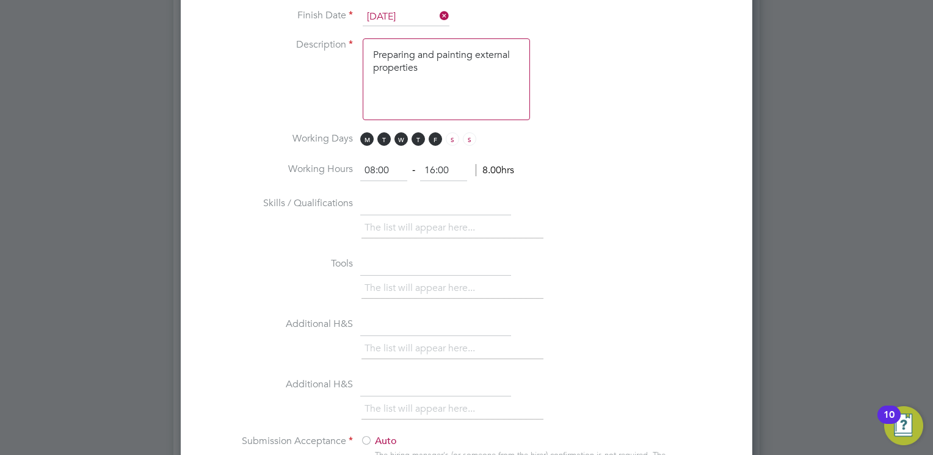
drag, startPoint x: 435, startPoint y: 64, endPoint x: 361, endPoint y: 42, distance: 77.8
click at [361, 42] on li "Description Preparing and painting external properties" at bounding box center [466, 85] width 532 height 94
